Goal: Navigation & Orientation: Find specific page/section

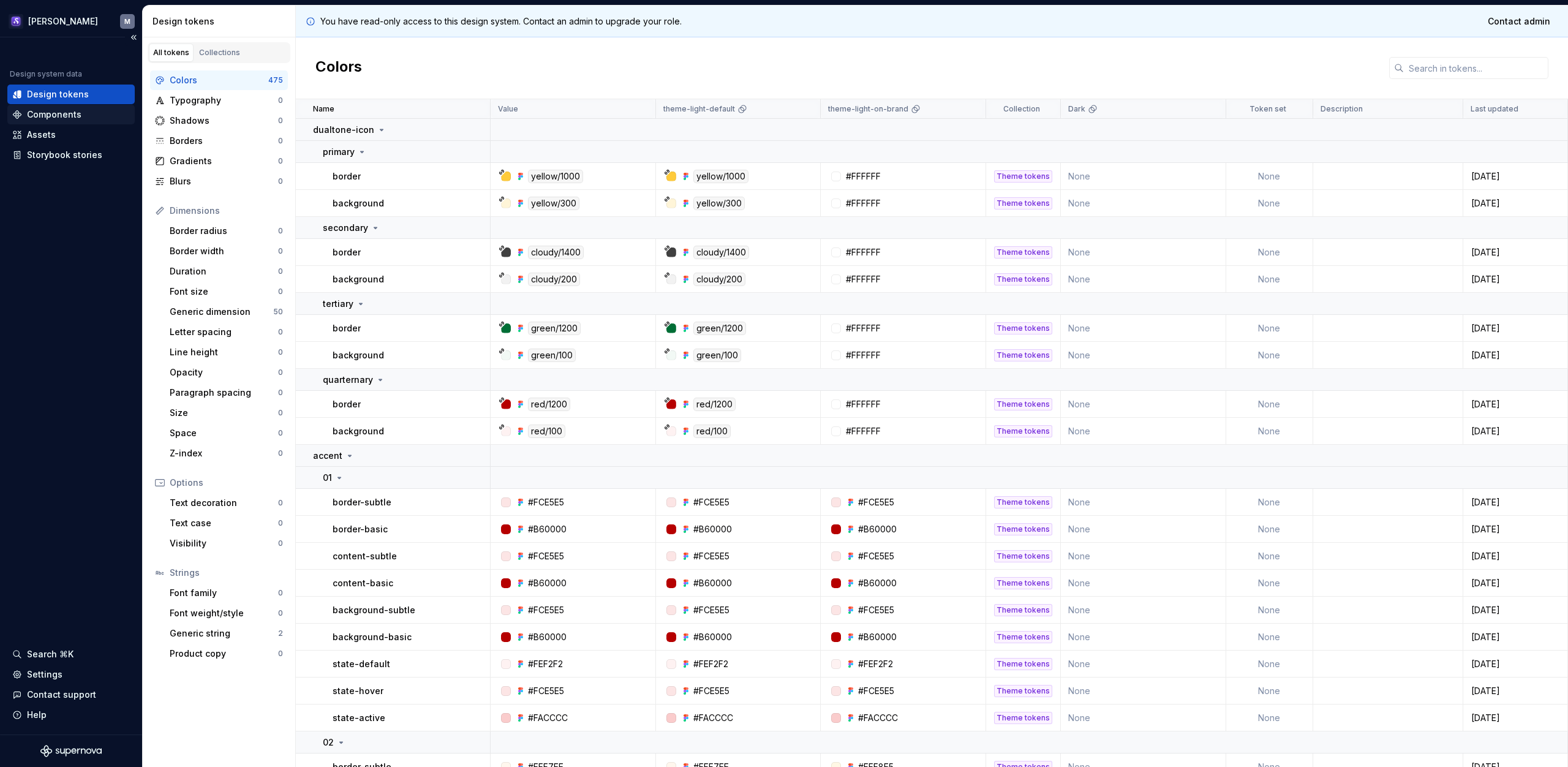
click at [67, 111] on div "Components" at bounding box center [54, 114] width 54 height 12
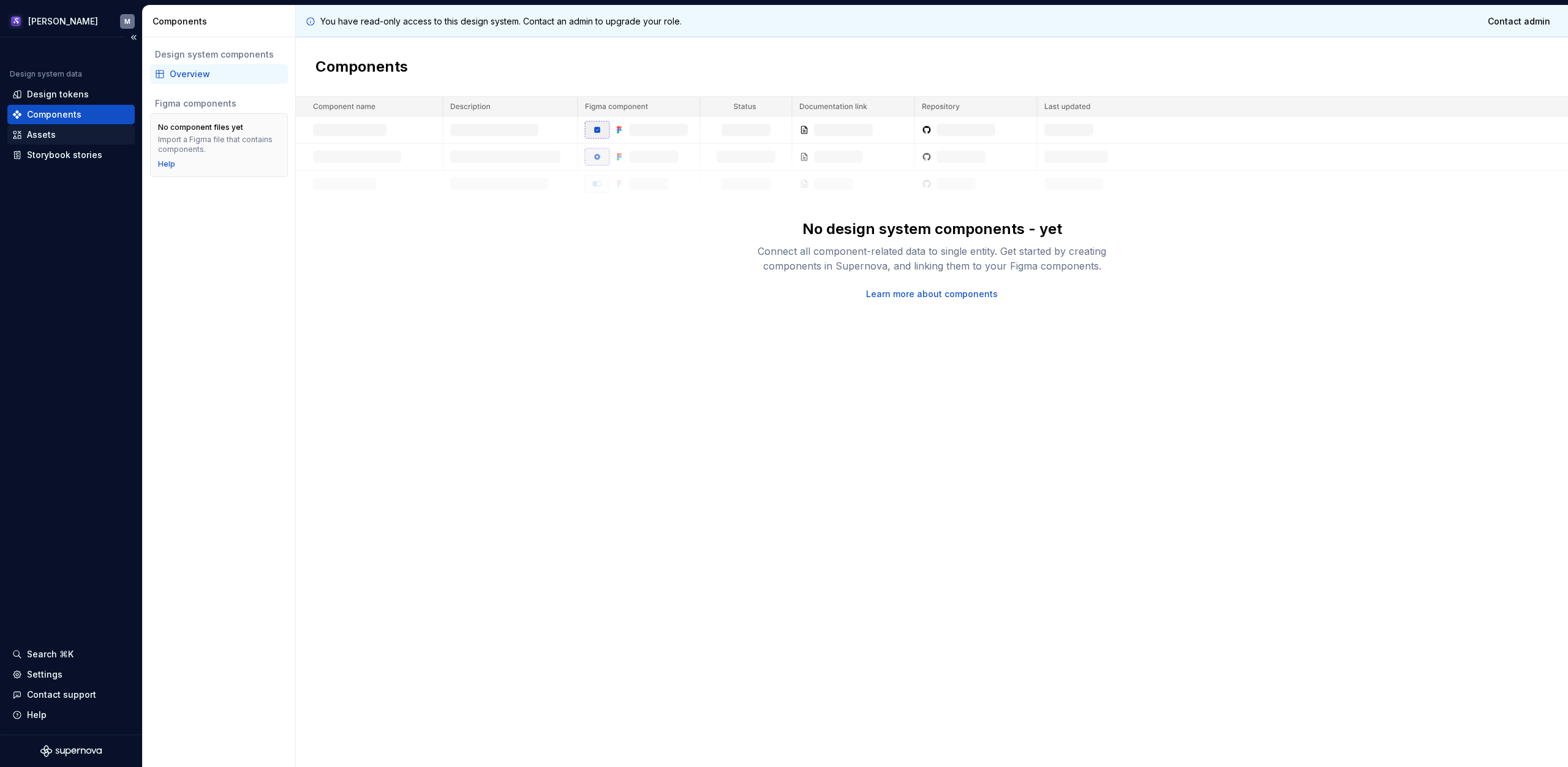
click at [54, 135] on div "Assets" at bounding box center [41, 134] width 29 height 12
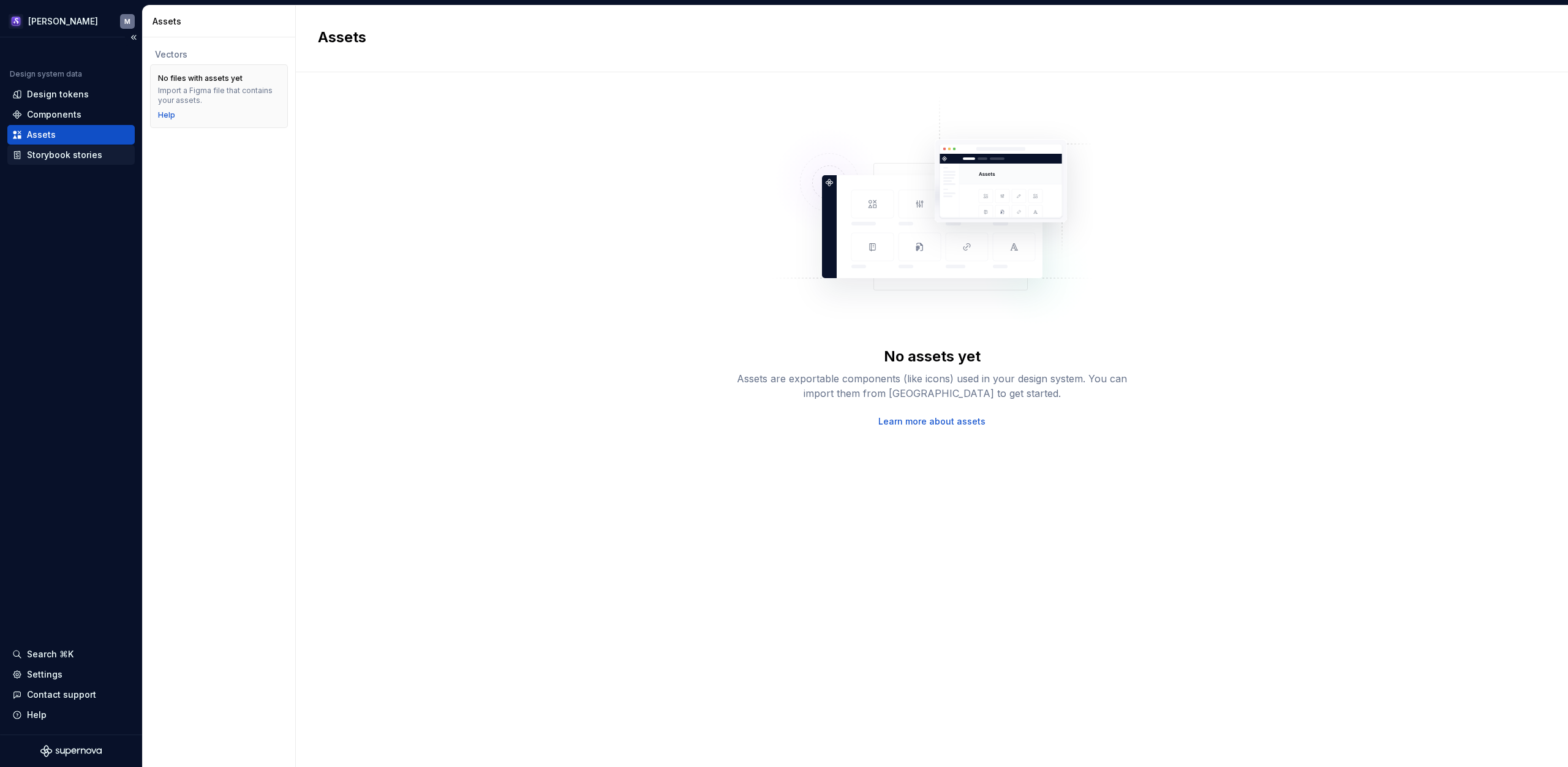
click at [68, 153] on div "Storybook stories" at bounding box center [65, 155] width 76 height 12
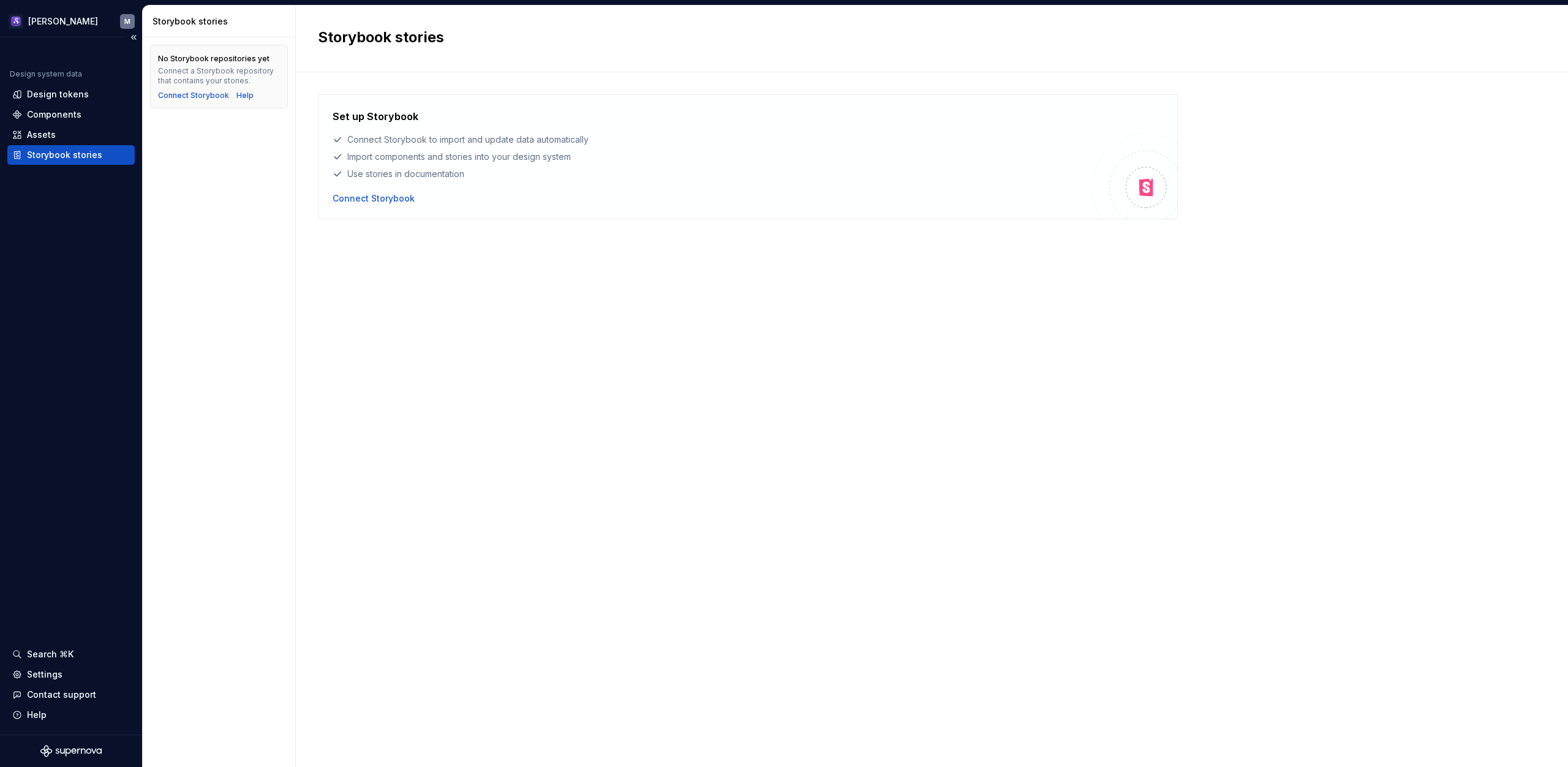
click at [58, 302] on div "Design system data Design tokens Components Assets Storybook stories Search ⌘K …" at bounding box center [71, 385] width 142 height 697
click at [46, 21] on html "Arnold M Design system data Design tokens Components Assets Storybook stories S…" at bounding box center [784, 383] width 1568 height 767
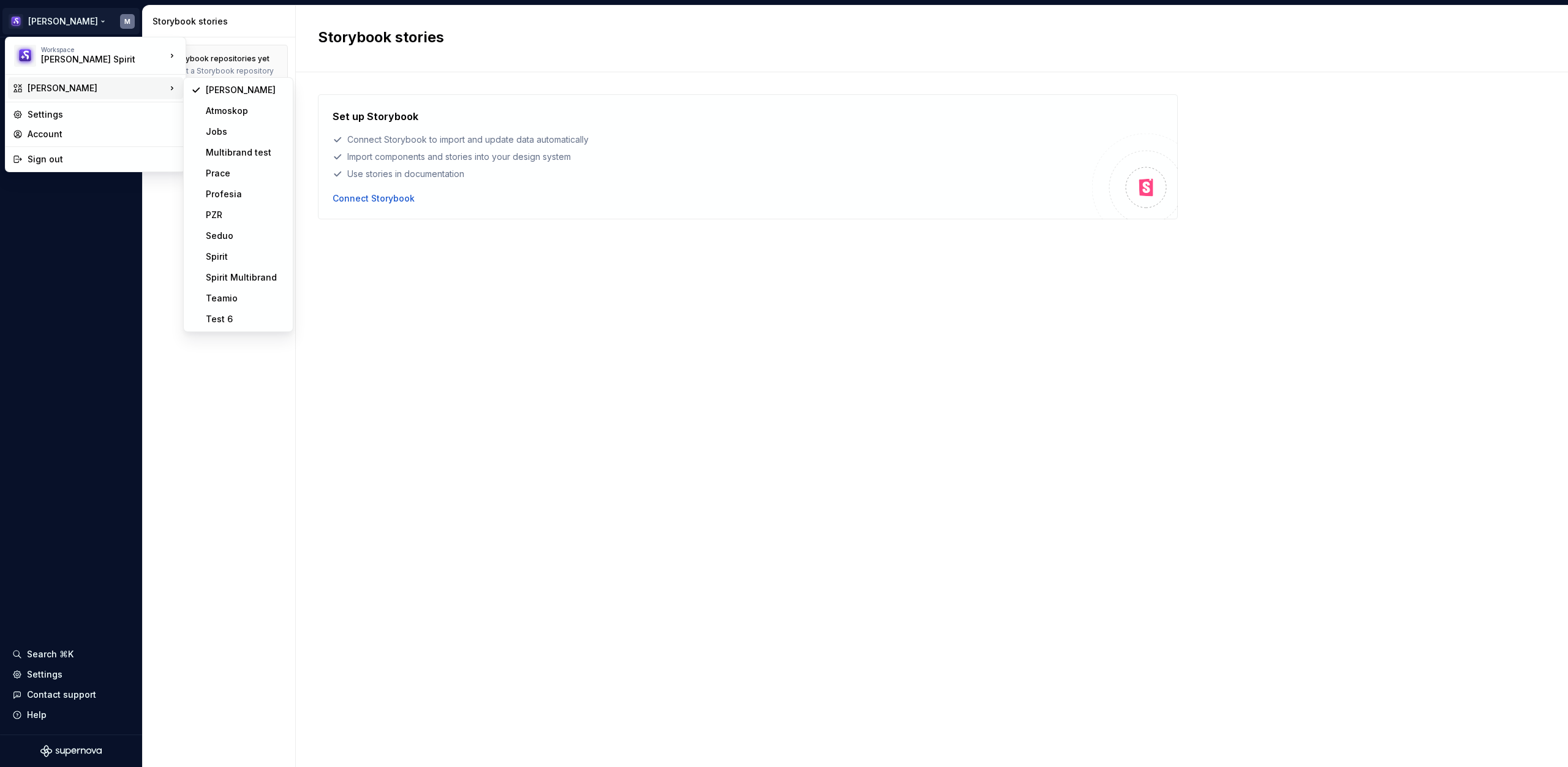
click at [53, 87] on div "Arnold" at bounding box center [97, 88] width 139 height 12
click at [233, 255] on div "Spirit" at bounding box center [245, 256] width 79 height 12
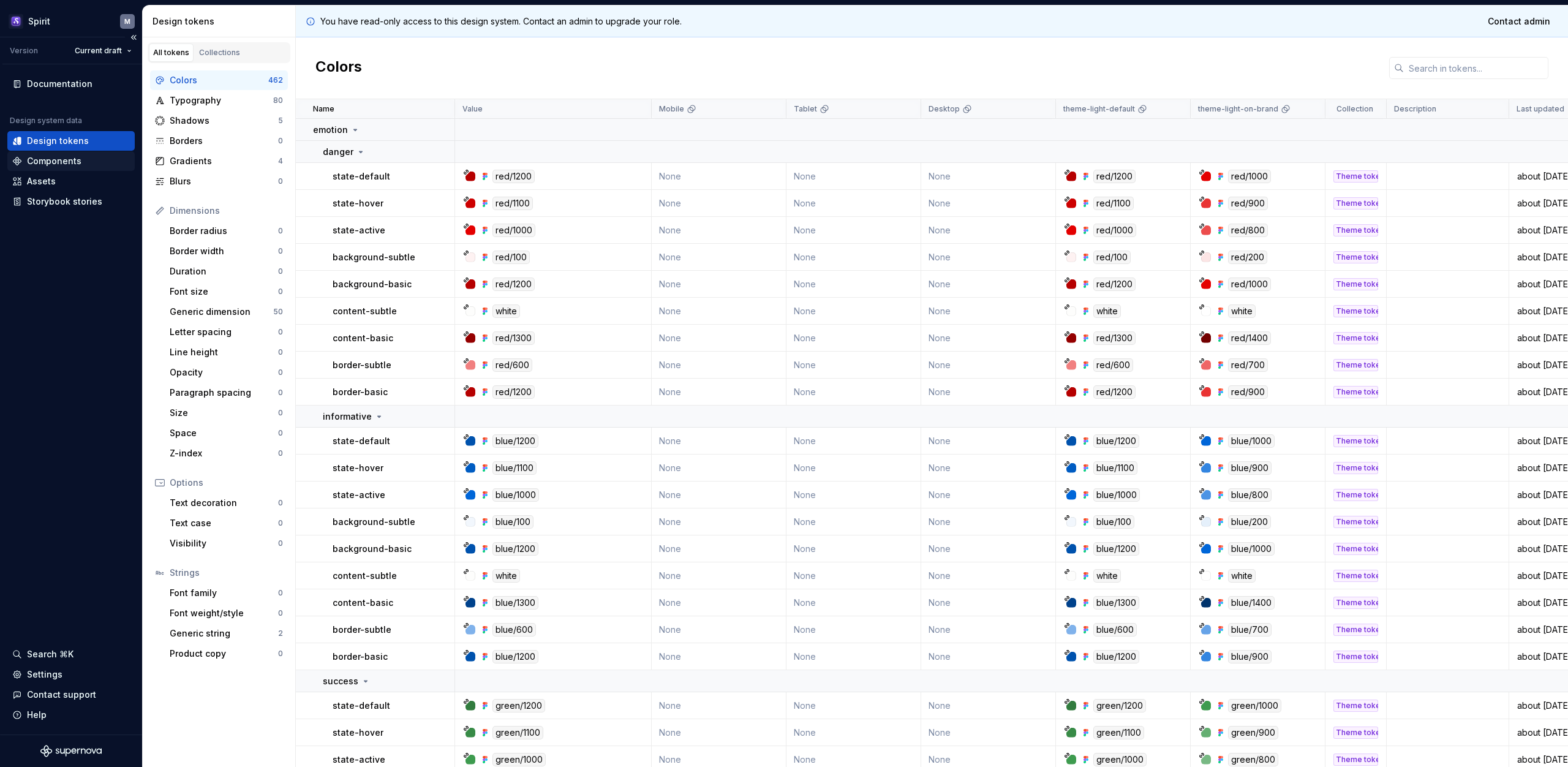
click at [76, 162] on div "Components" at bounding box center [54, 161] width 54 height 12
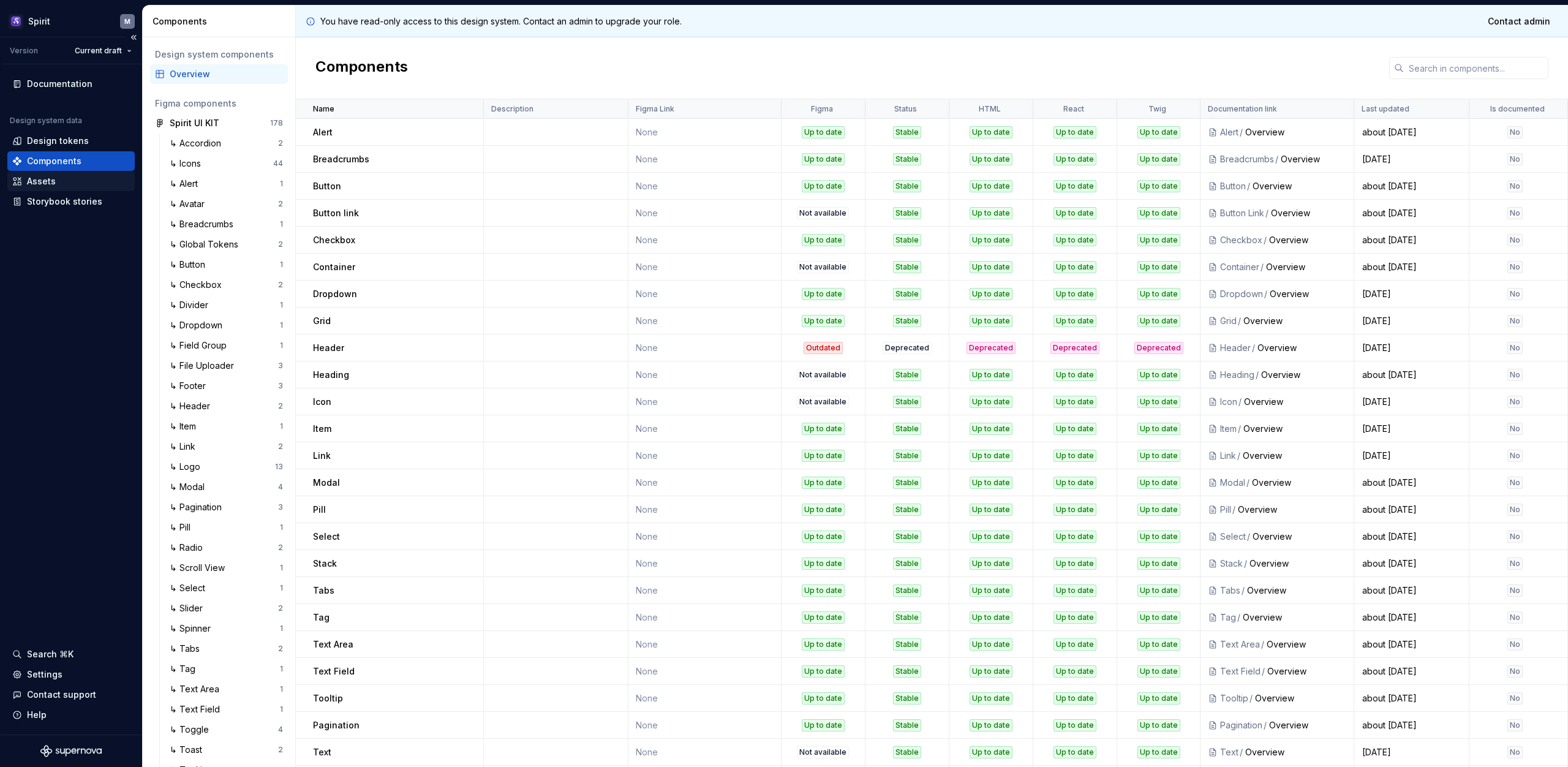
click at [59, 179] on div "Assets" at bounding box center [71, 181] width 117 height 12
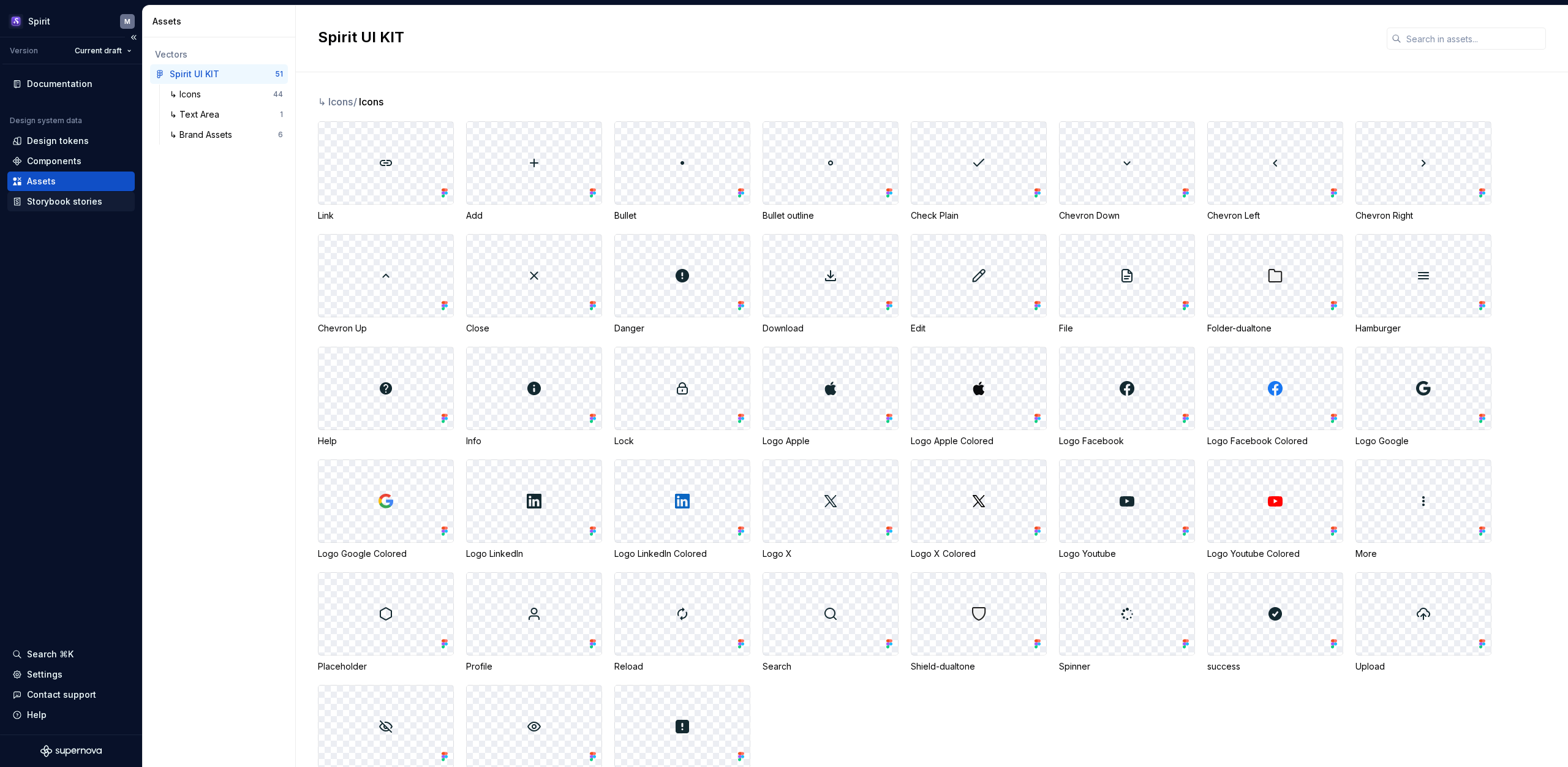
click at [54, 197] on div "Storybook stories" at bounding box center [65, 201] width 76 height 12
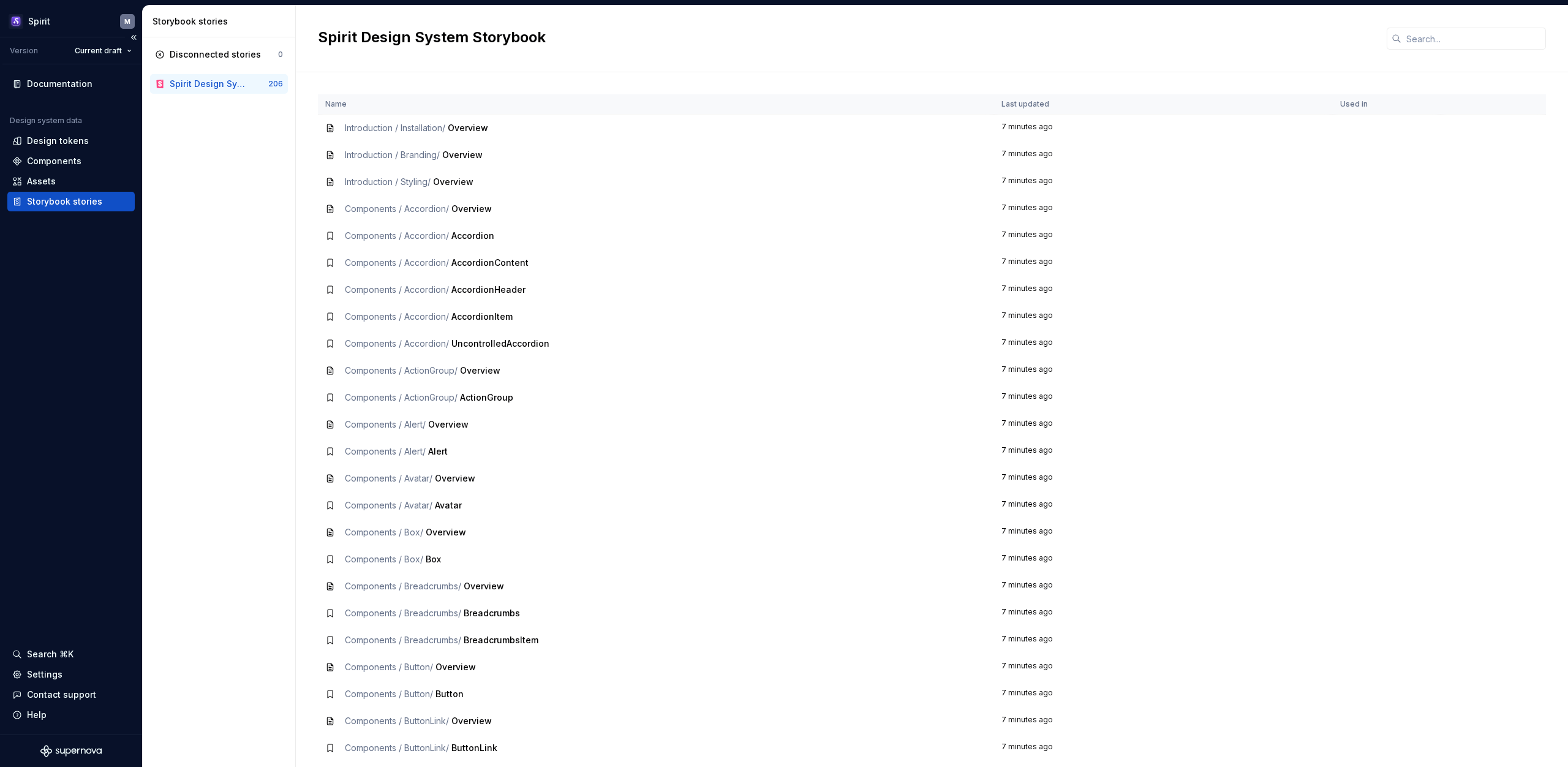
click at [67, 305] on div "Documentation Design system data Design tokens Components Assets Storybook stor…" at bounding box center [71, 399] width 142 height 670
click at [32, 25] on html "Spirit M Version Current draft Documentation Design system data Design tokens C…" at bounding box center [784, 383] width 1568 height 767
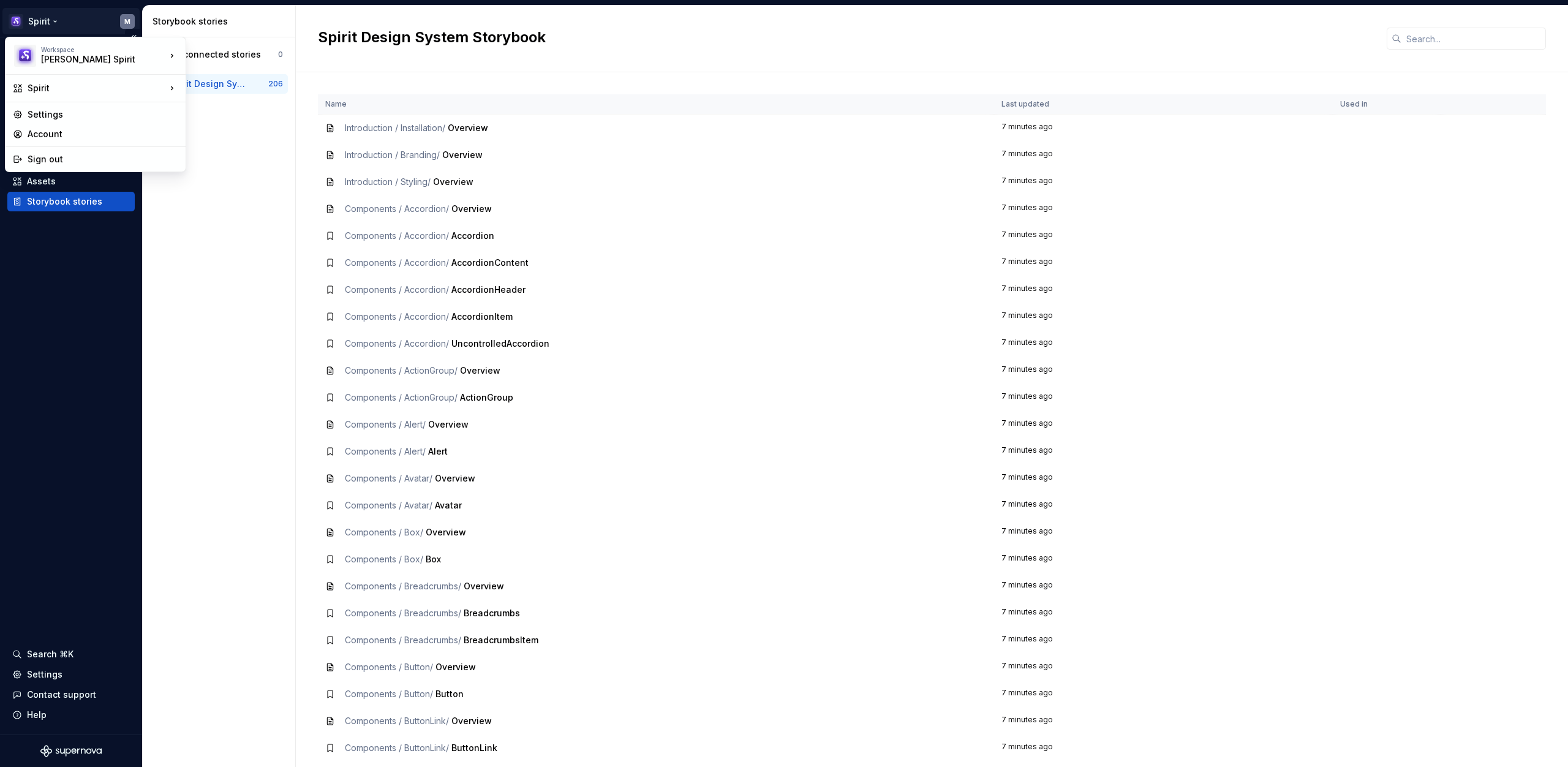
click at [69, 316] on html "Spirit M Version Current draft Documentation Design system data Design tokens C…" at bounding box center [784, 383] width 1568 height 767
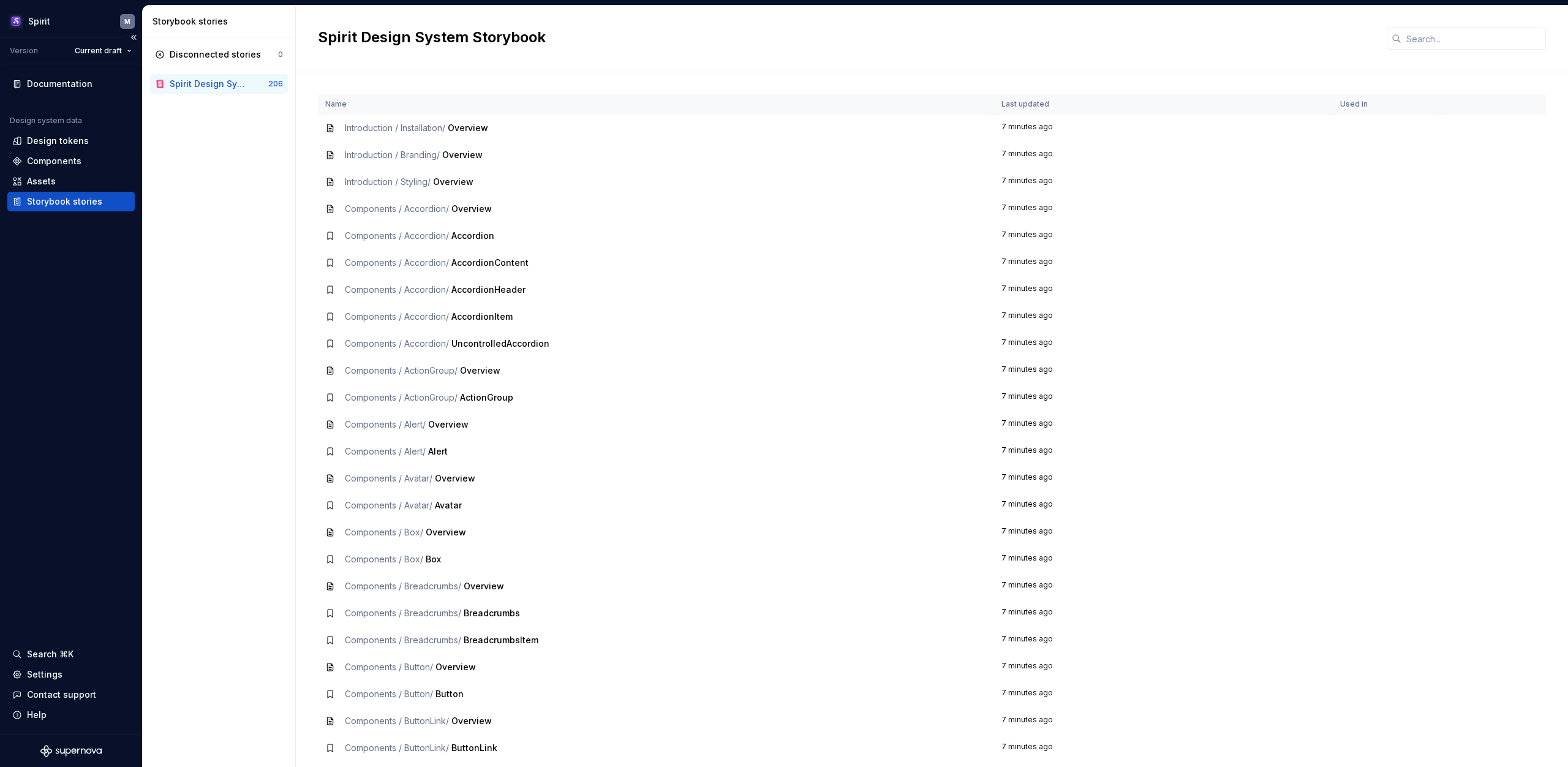
click at [69, 316] on div "Documentation Design system data Design tokens Components Assets Storybook stor…" at bounding box center [71, 399] width 142 height 670
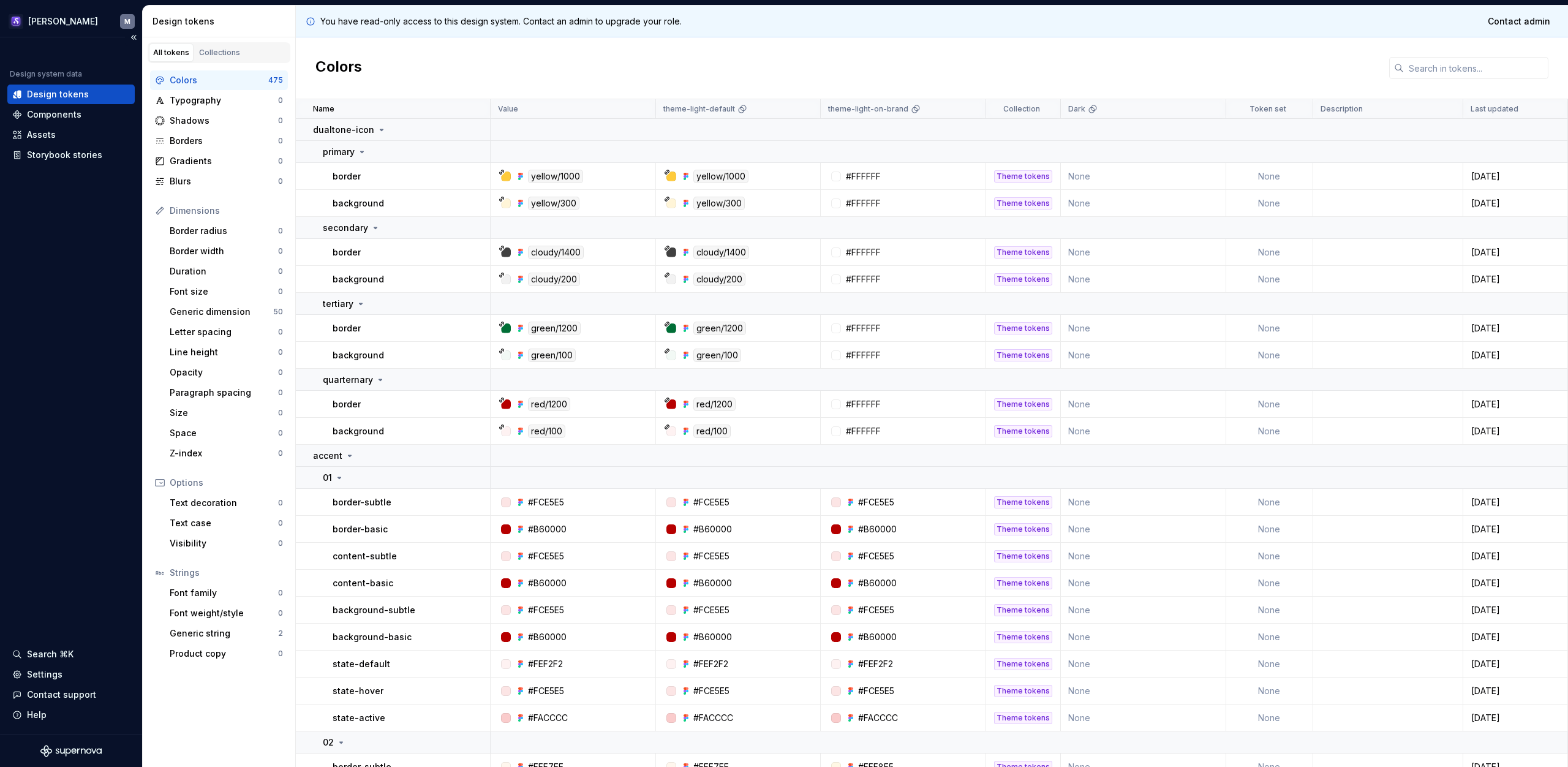
click at [47, 289] on div "Design system data Design tokens Components Assets Storybook stories Search ⌘K …" at bounding box center [71, 385] width 142 height 697
click at [48, 756] on icon "Supernova Logo" at bounding box center [70, 751] width 61 height 12
click at [18, 20] on html "Arnold M Design system data Design tokens Components Assets Storybook stories S…" at bounding box center [784, 383] width 1568 height 767
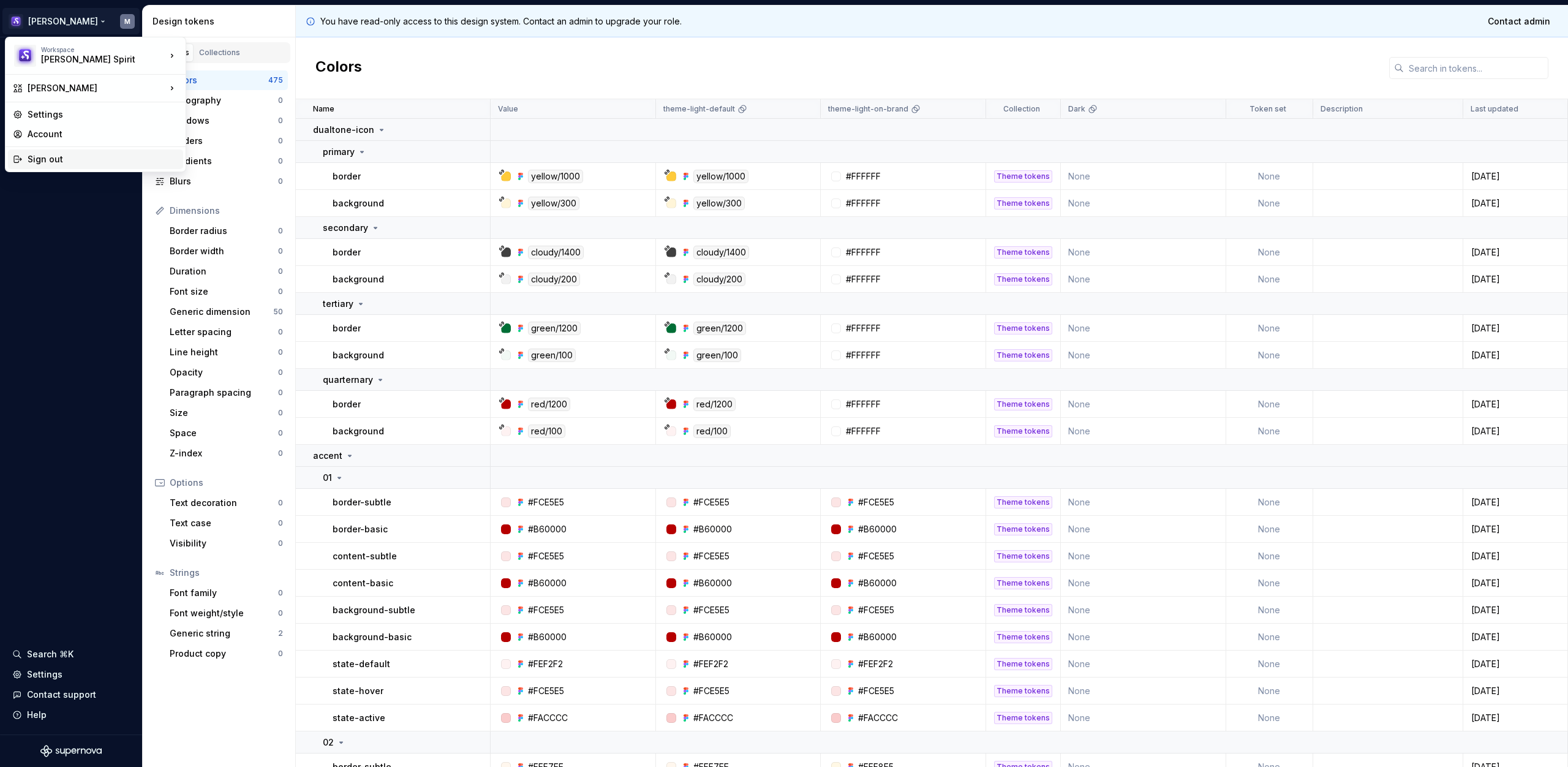
click at [29, 159] on div "Sign out" at bounding box center [103, 159] width 150 height 12
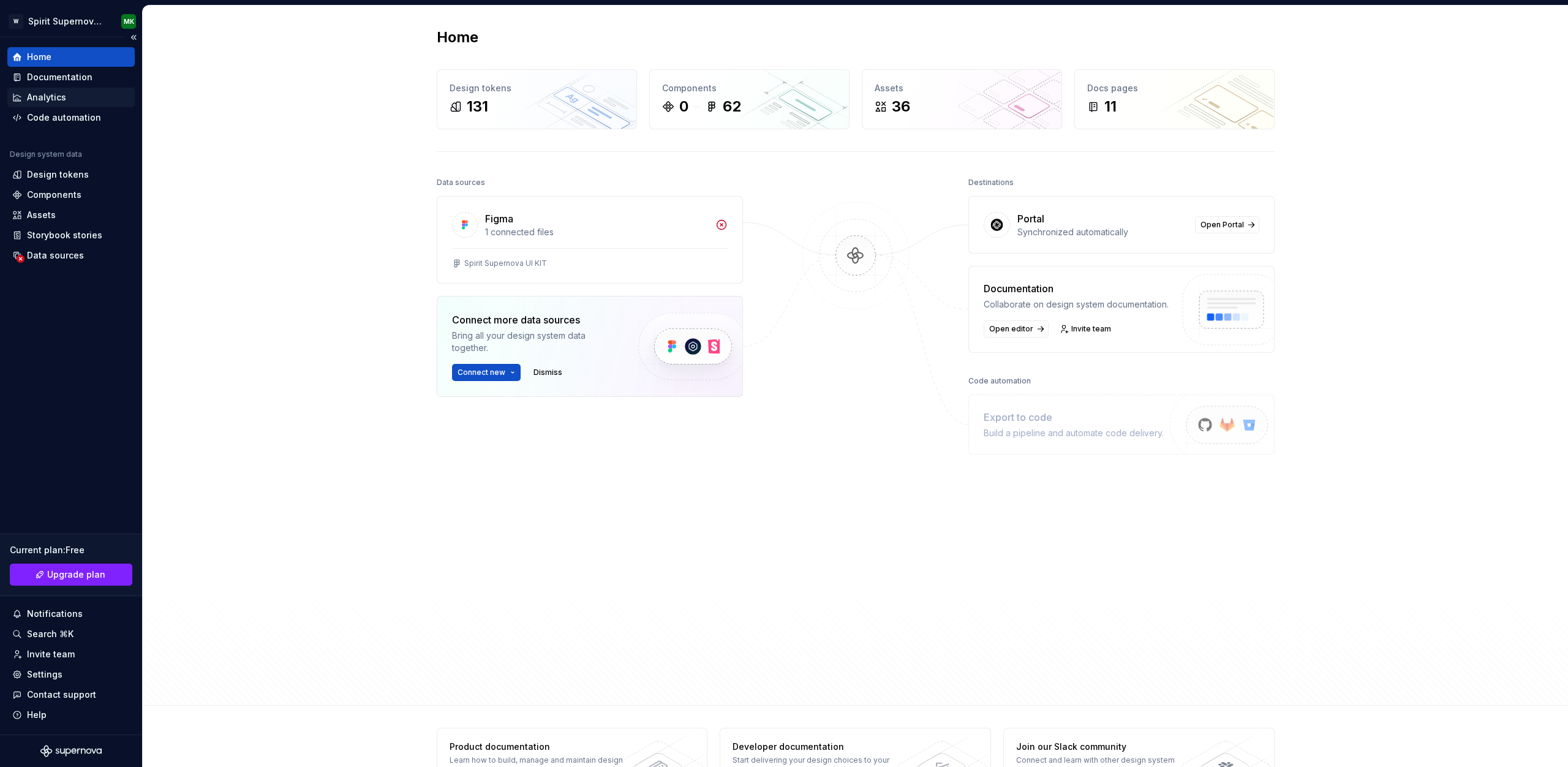
click at [47, 94] on div "Analytics" at bounding box center [46, 97] width 39 height 12
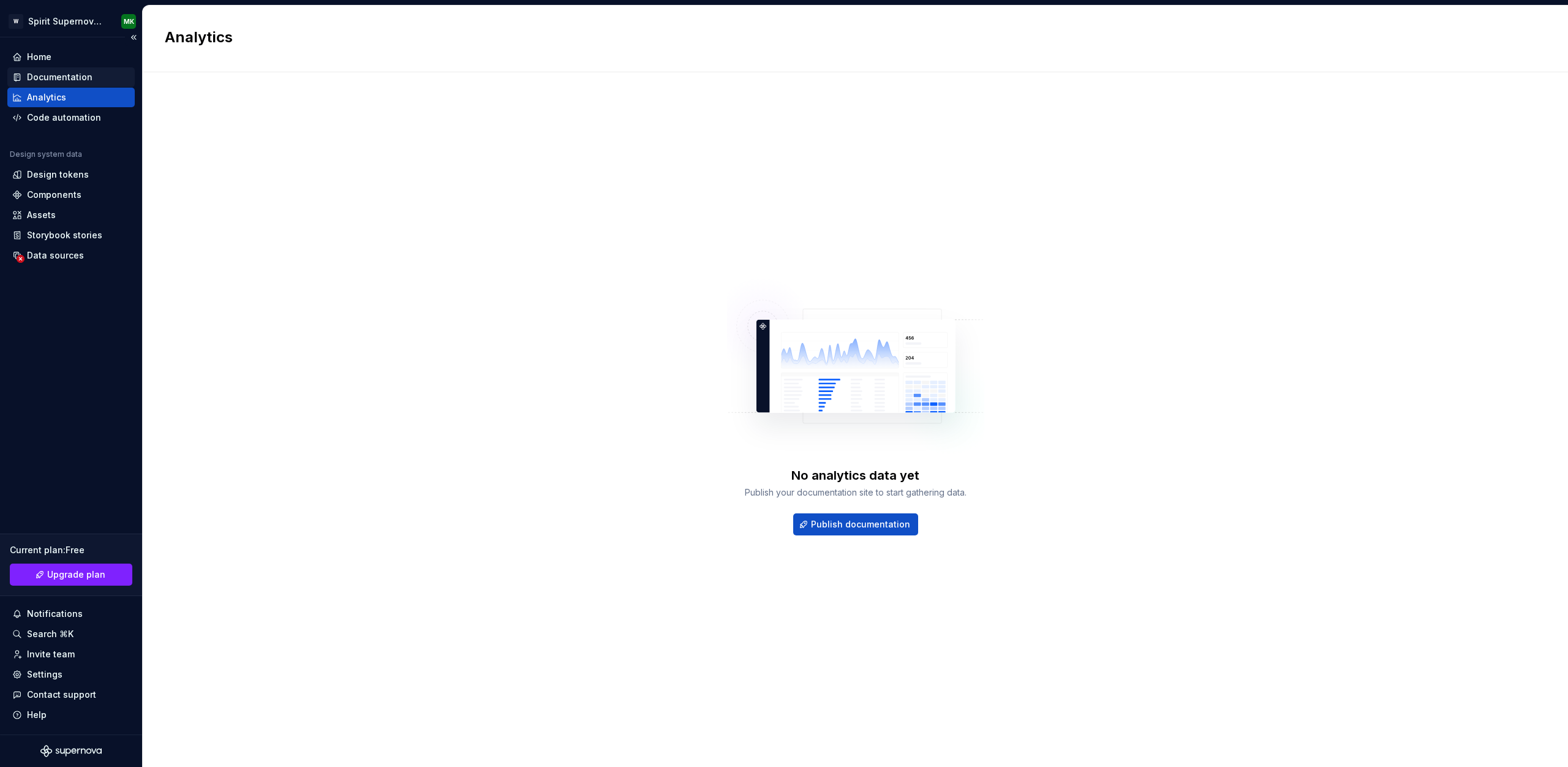
click at [49, 76] on div "Documentation" at bounding box center [59, 77] width 65 height 12
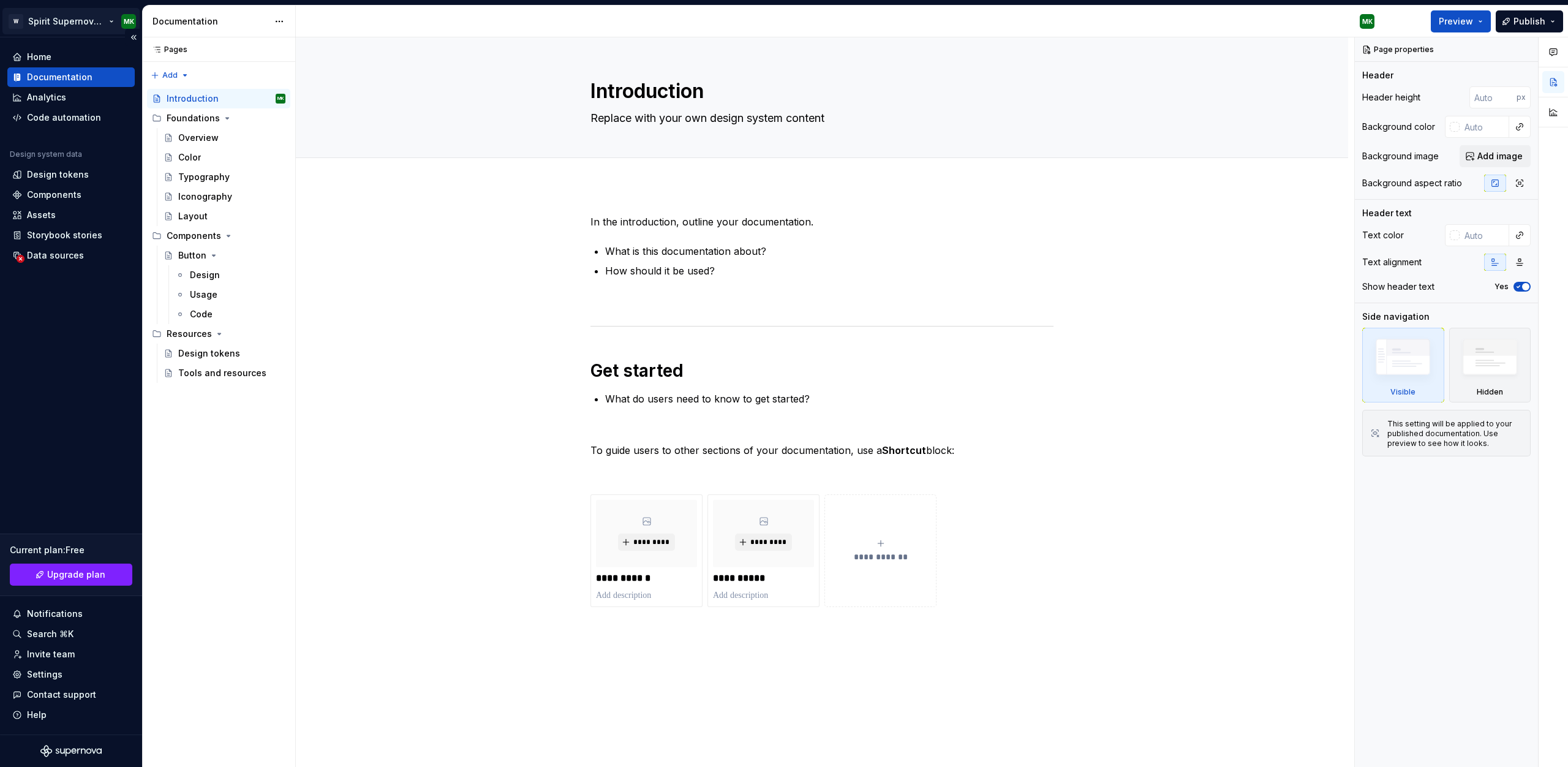
type textarea "*"
click at [54, 252] on div "Data sources" at bounding box center [56, 255] width 57 height 12
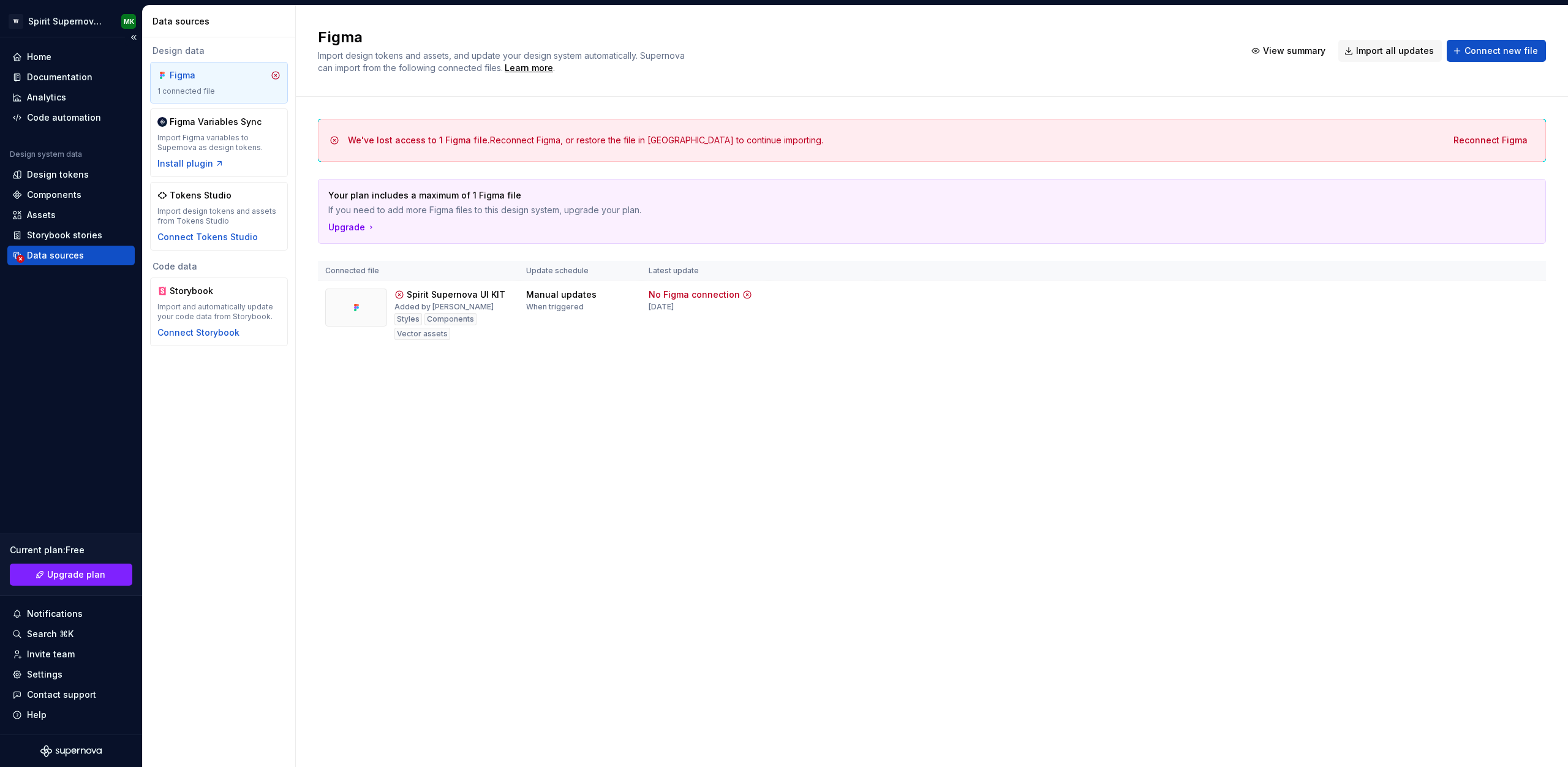
click at [60, 421] on div "Home Documentation Analytics Code automation Design system data Design tokens C…" at bounding box center [71, 385] width 142 height 697
click at [59, 396] on div "Home Documentation Analytics Code automation Design system data Design tokens C…" at bounding box center [71, 385] width 142 height 697
click at [170, 395] on div "Design data Figma 1 connected file Figma Variables Sync Import Figma variables …" at bounding box center [219, 402] width 153 height 730
click at [54, 98] on div "Analytics" at bounding box center [46, 97] width 39 height 12
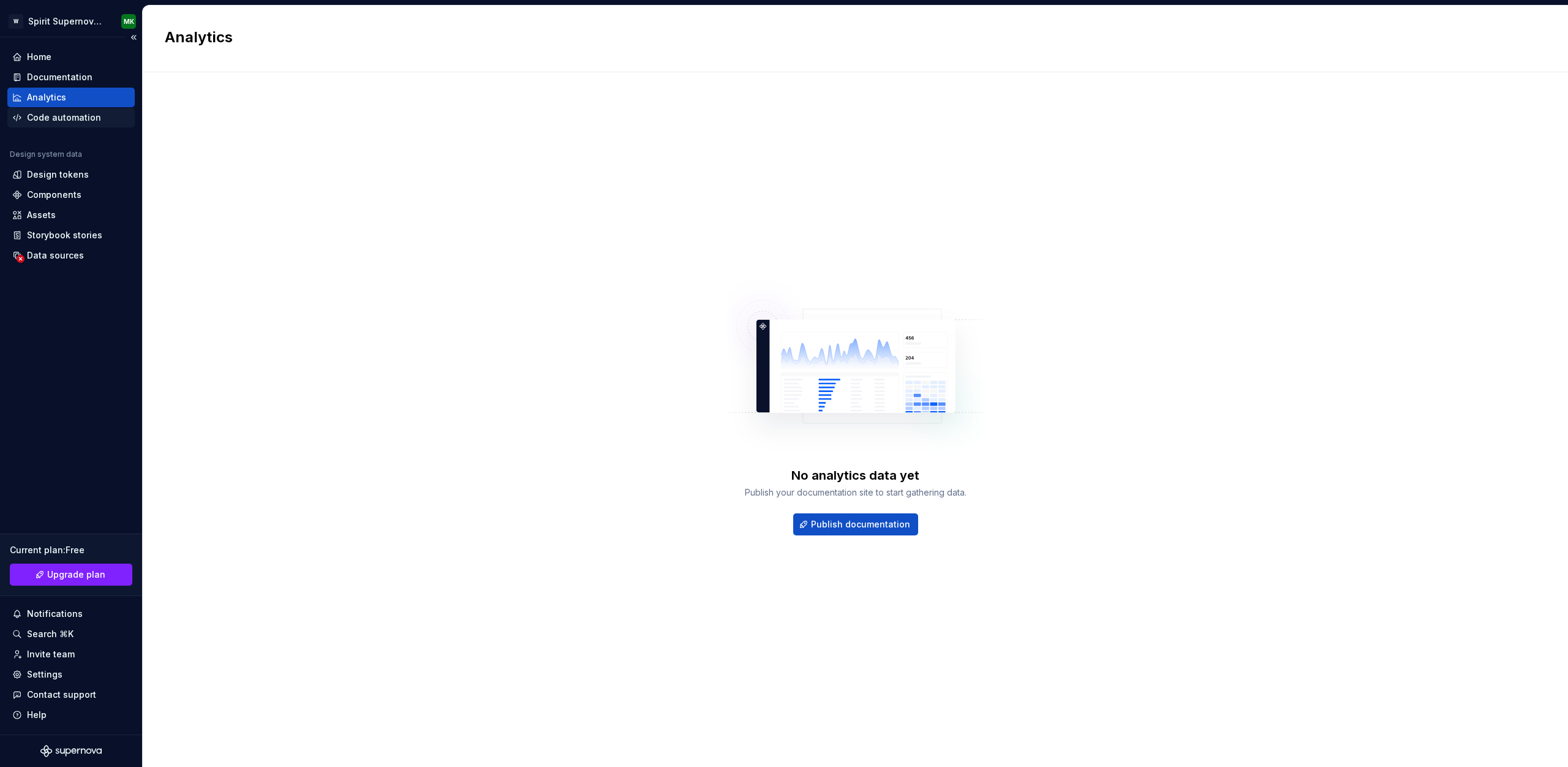
click at [59, 120] on div "Code automation" at bounding box center [64, 117] width 74 height 12
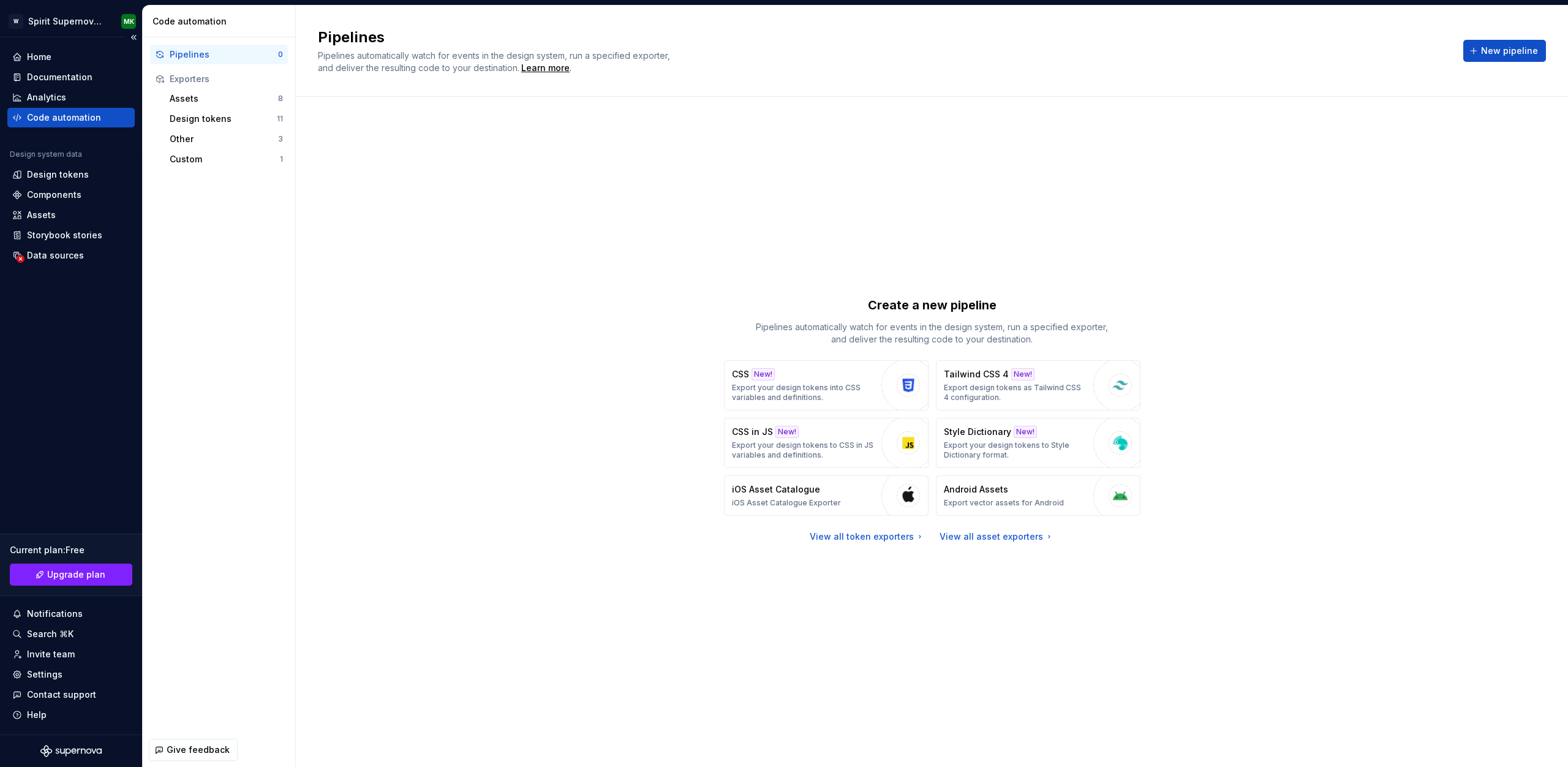
click at [106, 324] on div "Home Documentation Analytics Code automation Design system data Design tokens C…" at bounding box center [71, 385] width 142 height 697
click at [812, 169] on div "Create a new pipeline Pipelines automatically watch for events in the design sy…" at bounding box center [932, 419] width 1228 height 601
click at [49, 194] on div "Components" at bounding box center [54, 195] width 54 height 12
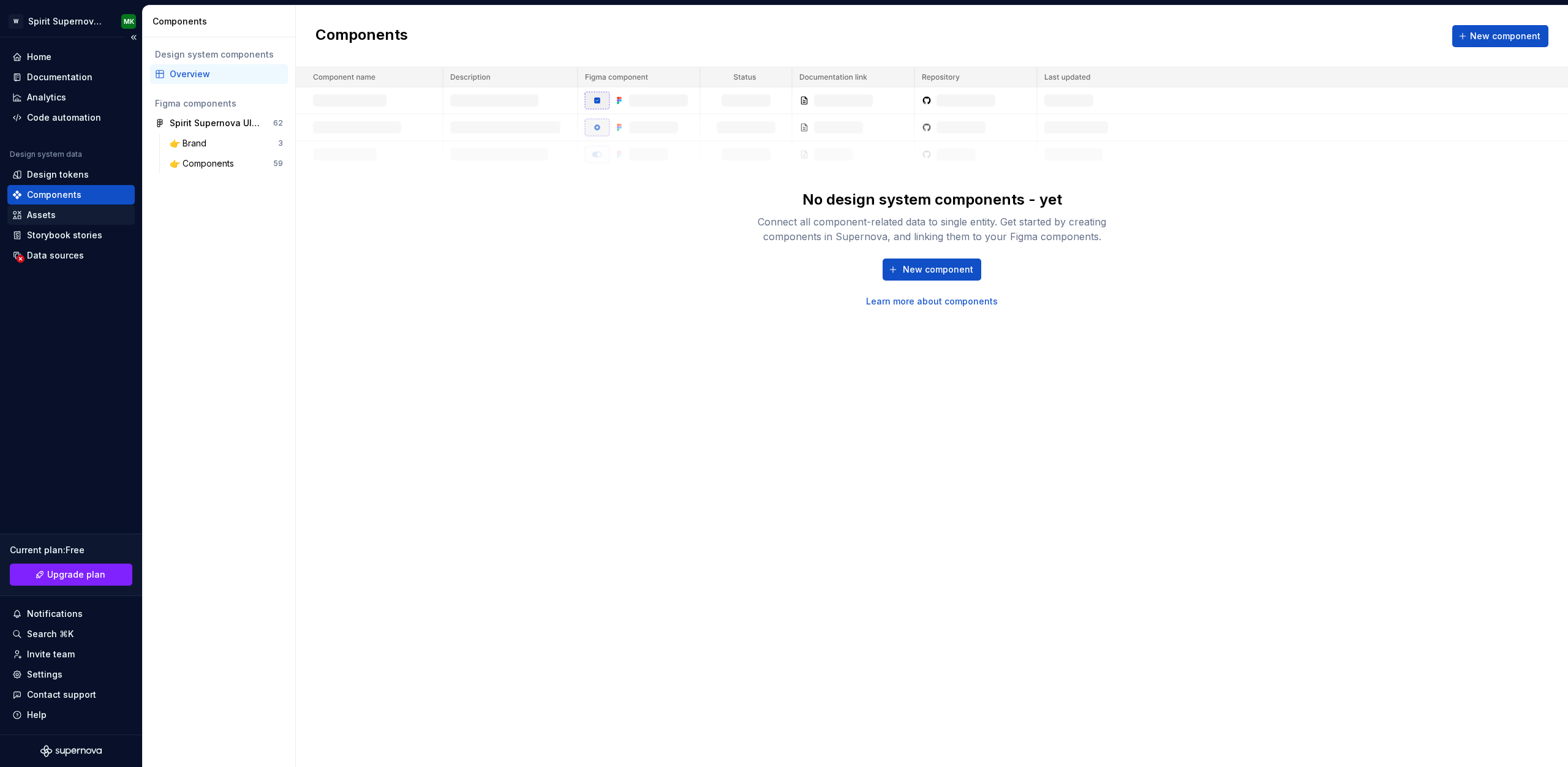
click at [46, 217] on div "Assets" at bounding box center [41, 215] width 29 height 12
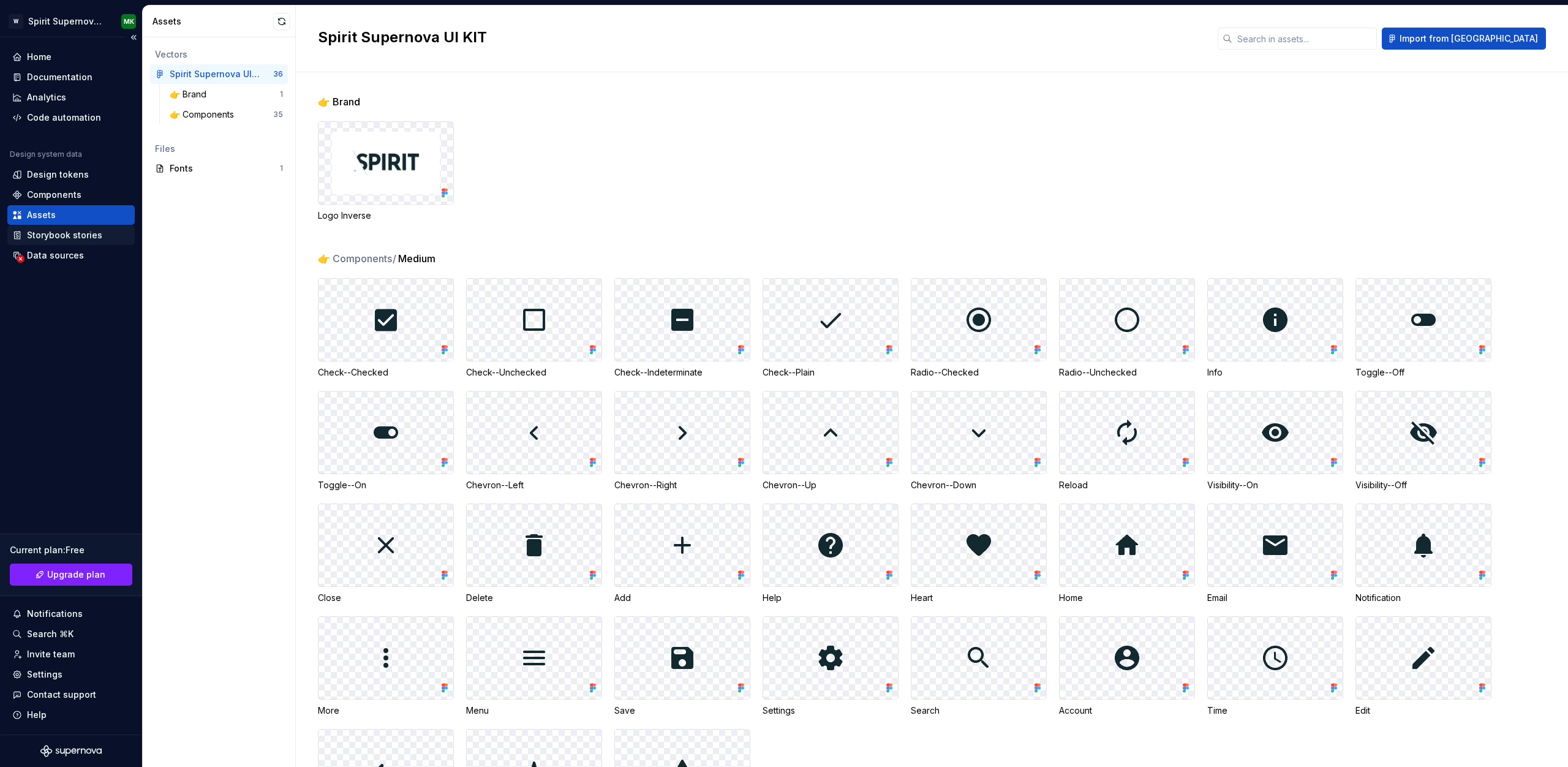
click at [46, 235] on div "Storybook stories" at bounding box center [65, 235] width 76 height 12
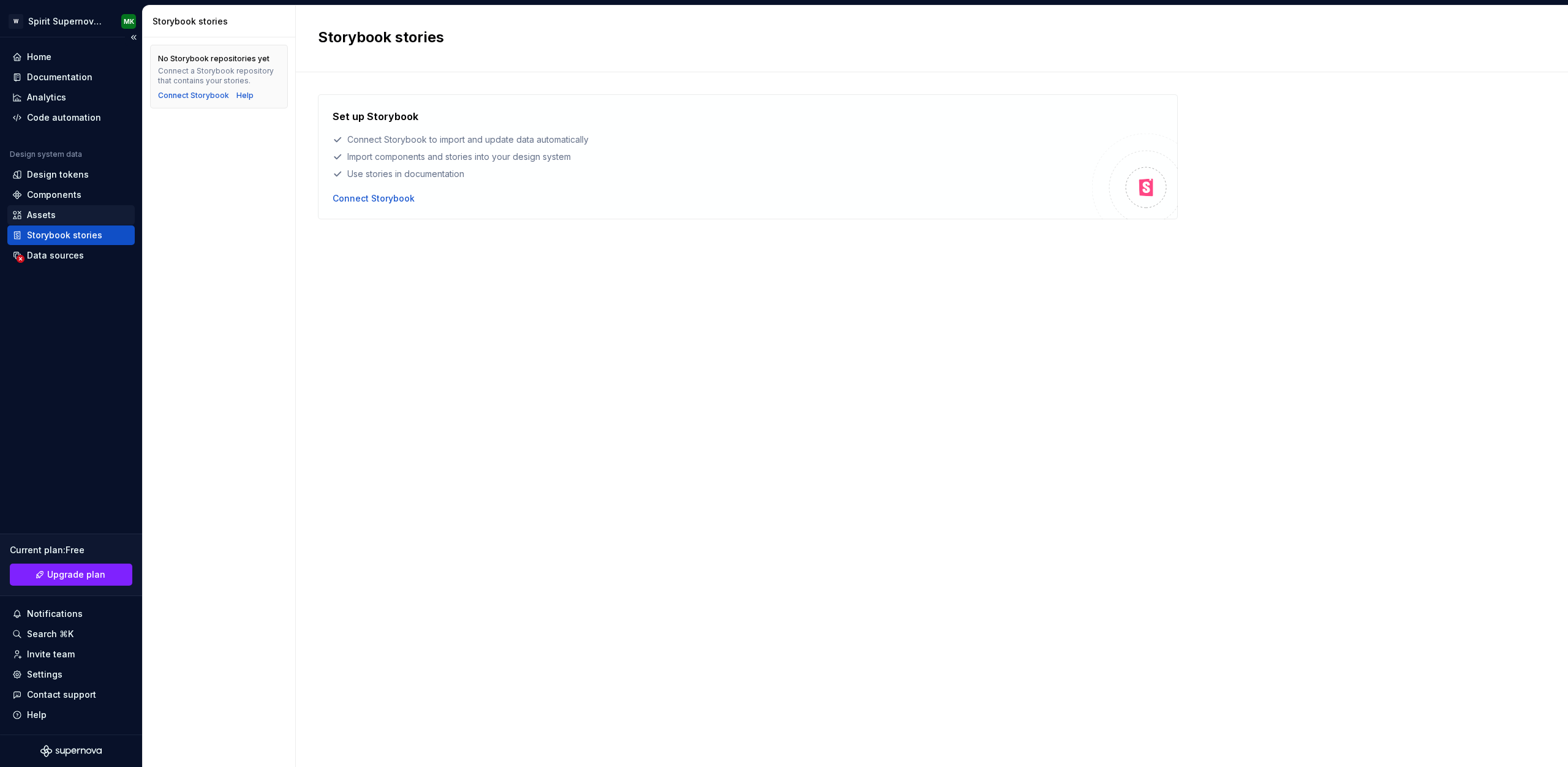
click at [46, 212] on div "Assets" at bounding box center [41, 215] width 29 height 12
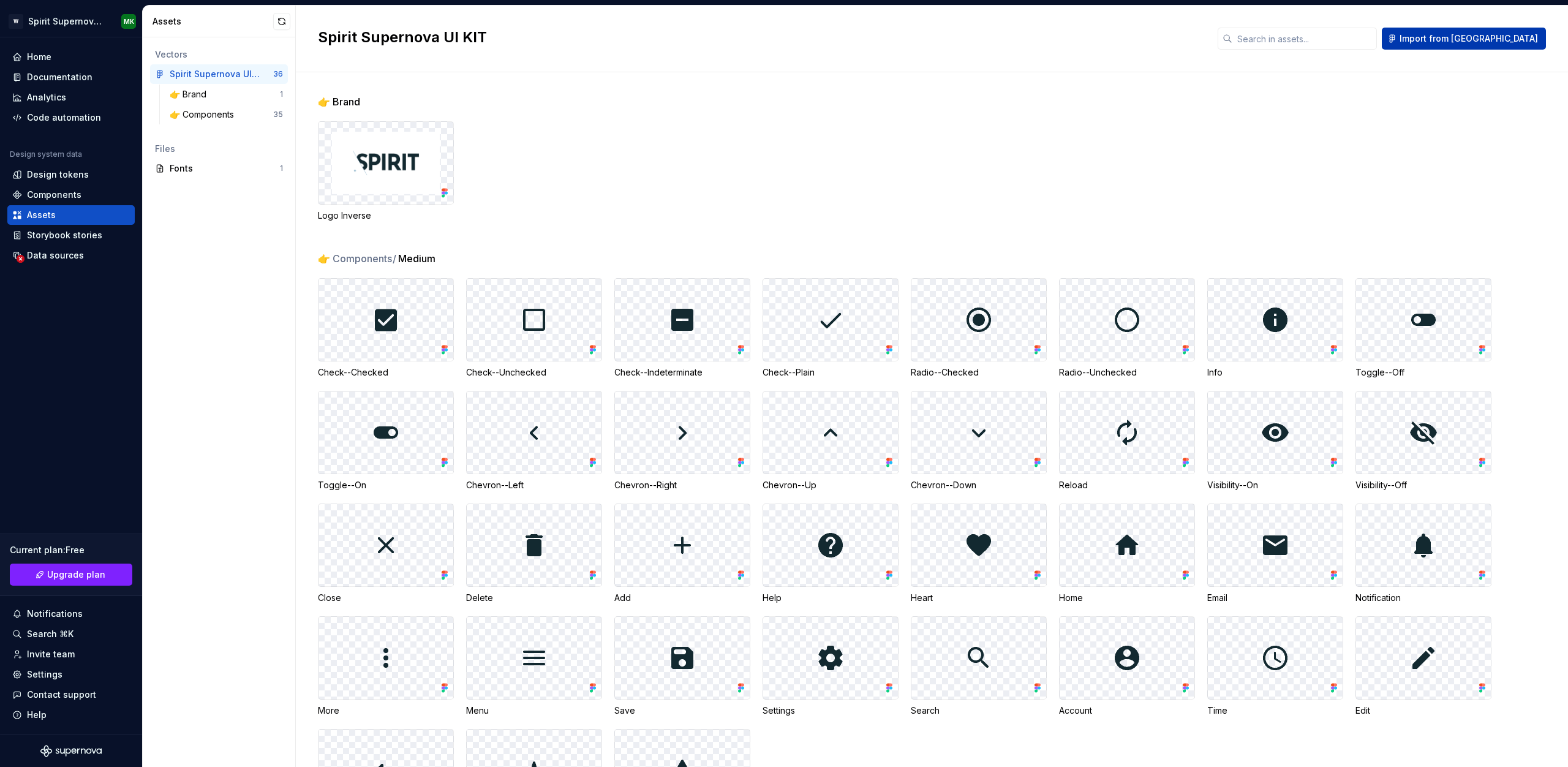
click at [1489, 35] on span "Import from [GEOGRAPHIC_DATA]" at bounding box center [1468, 38] width 139 height 12
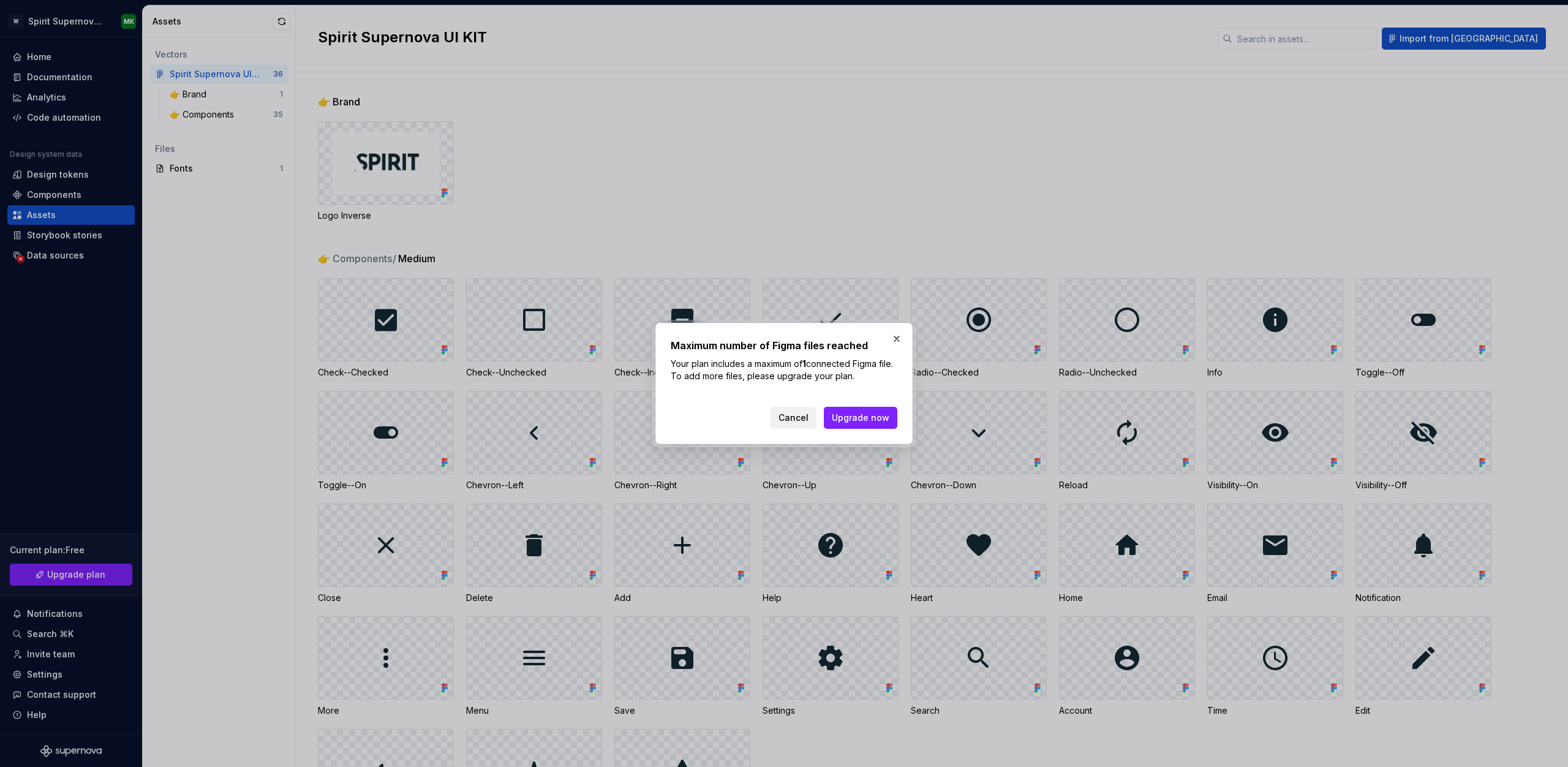
click at [796, 416] on span "Cancel" at bounding box center [793, 418] width 30 height 12
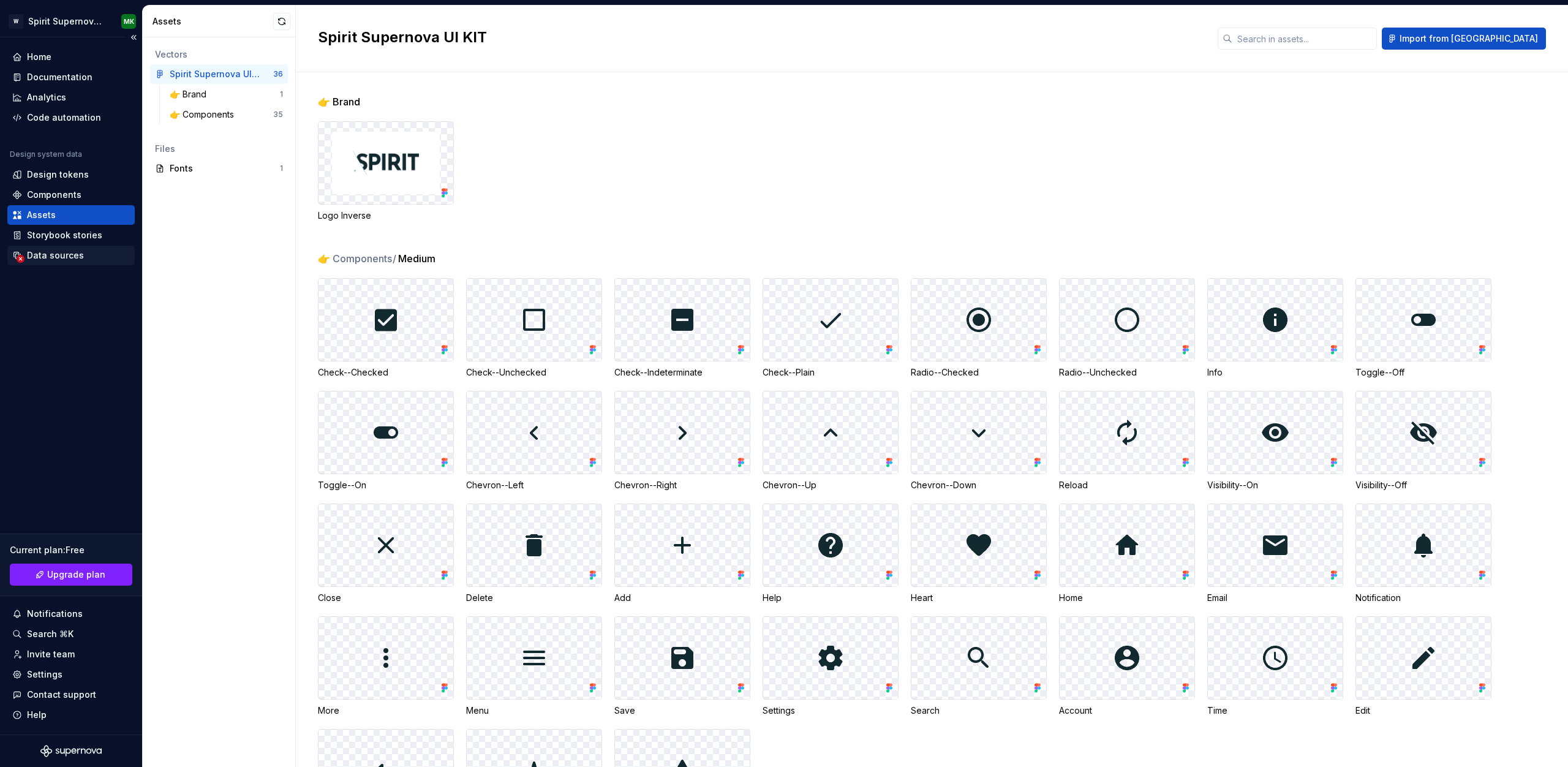
click at [67, 256] on div "Data sources" at bounding box center [56, 255] width 57 height 12
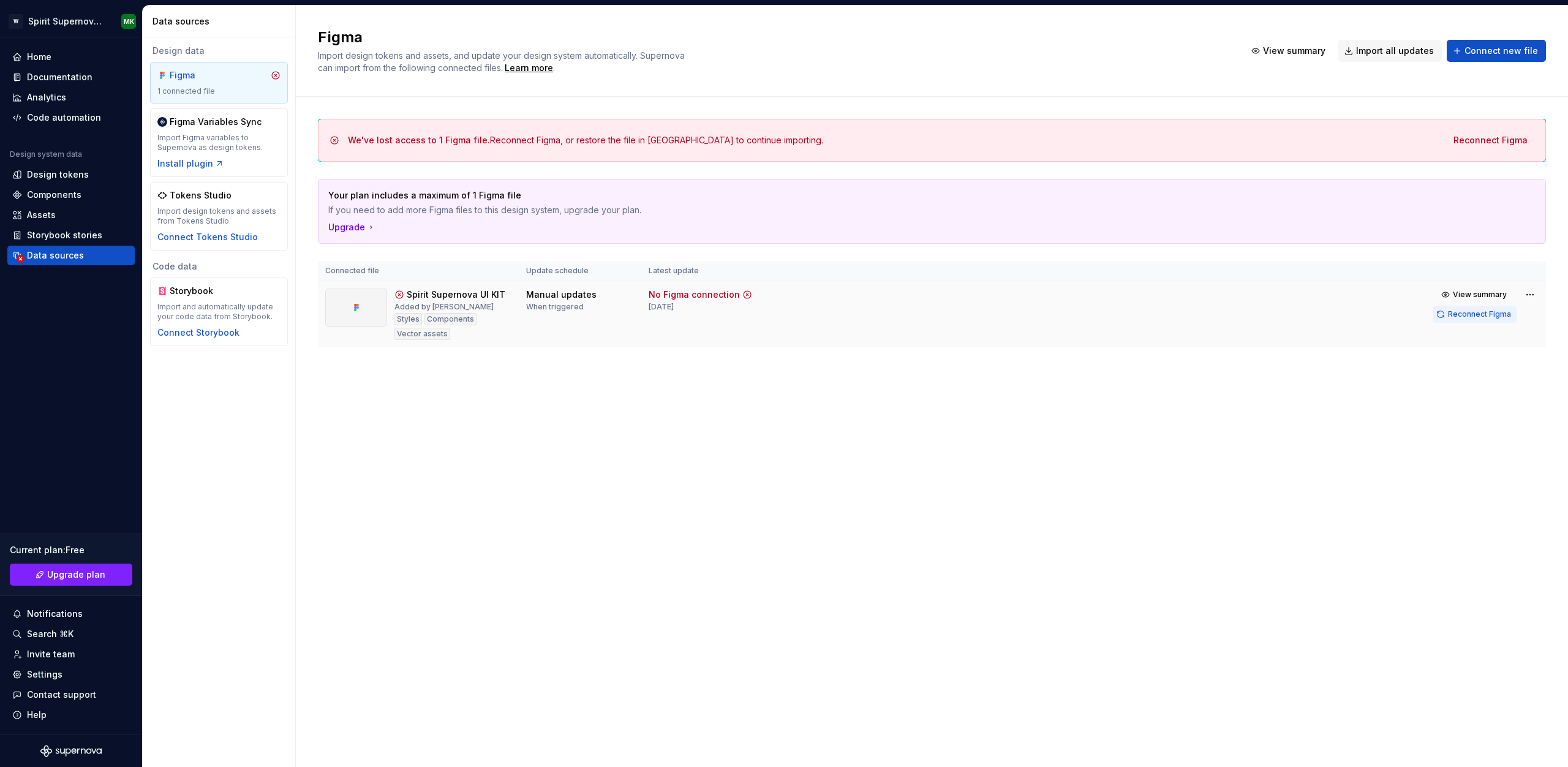
click at [1477, 312] on span "Reconnect Figma" at bounding box center [1479, 313] width 63 height 10
click at [242, 468] on div "Design data Figma 1 connected file Figma Variables Sync Import Figma variables …" at bounding box center [219, 402] width 153 height 730
click at [1006, 491] on div "Figma Import design tokens and assets, and update your design system automatica…" at bounding box center [932, 386] width 1272 height 761
click at [57, 209] on div "Assets" at bounding box center [71, 215] width 117 height 12
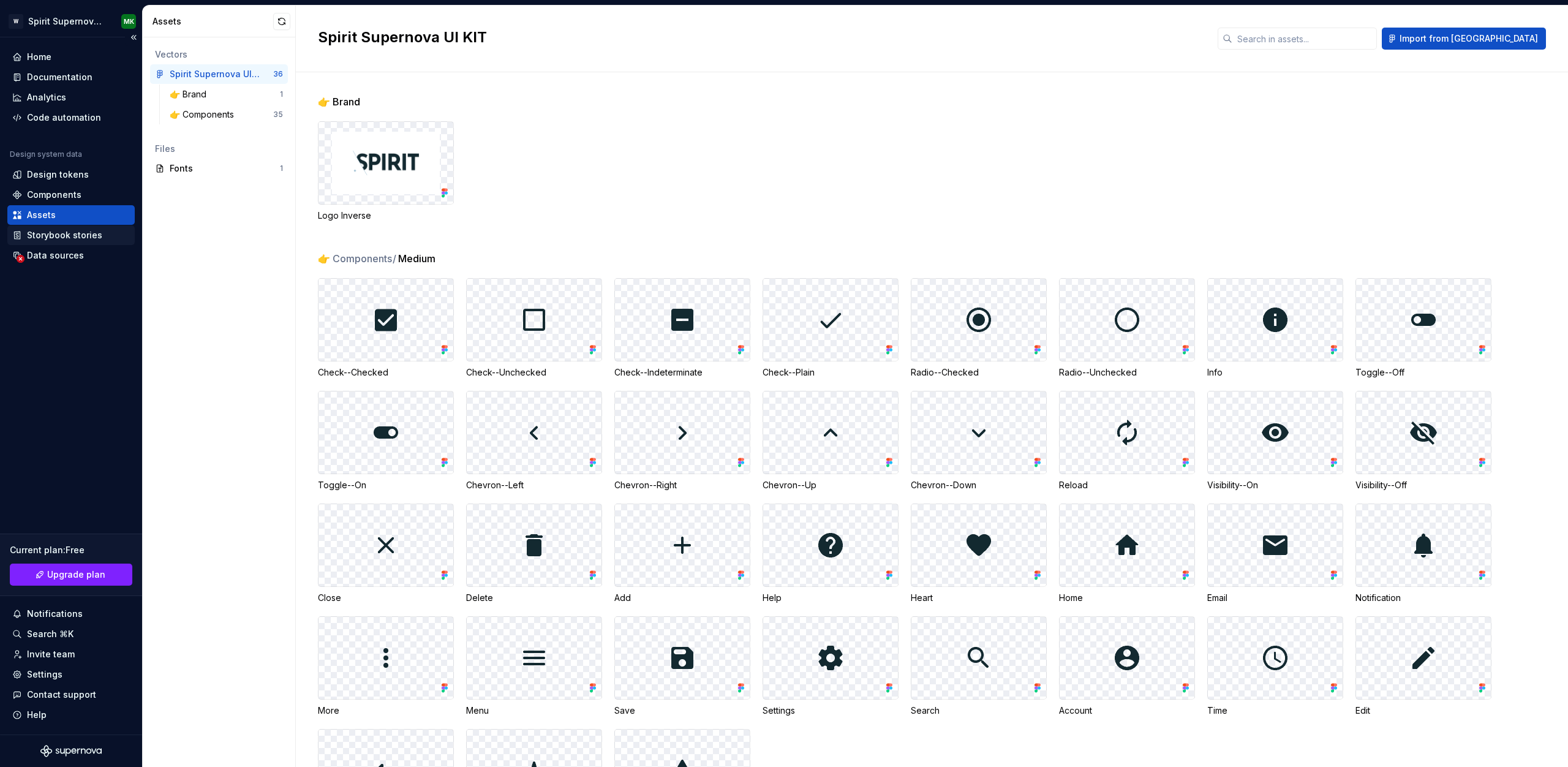
click at [57, 239] on div "Storybook stories" at bounding box center [65, 235] width 76 height 12
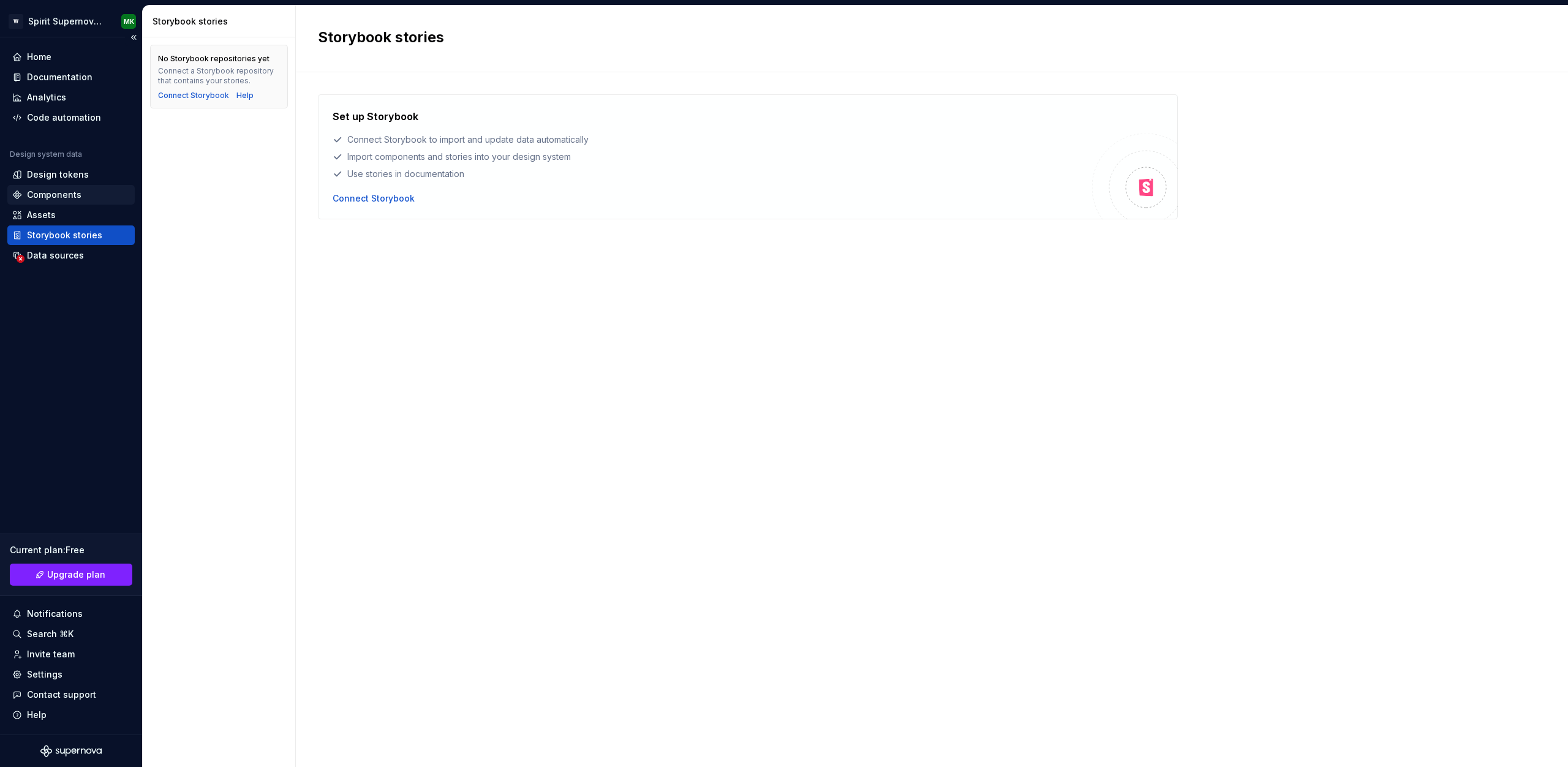
click at [61, 190] on div "Components" at bounding box center [54, 195] width 54 height 12
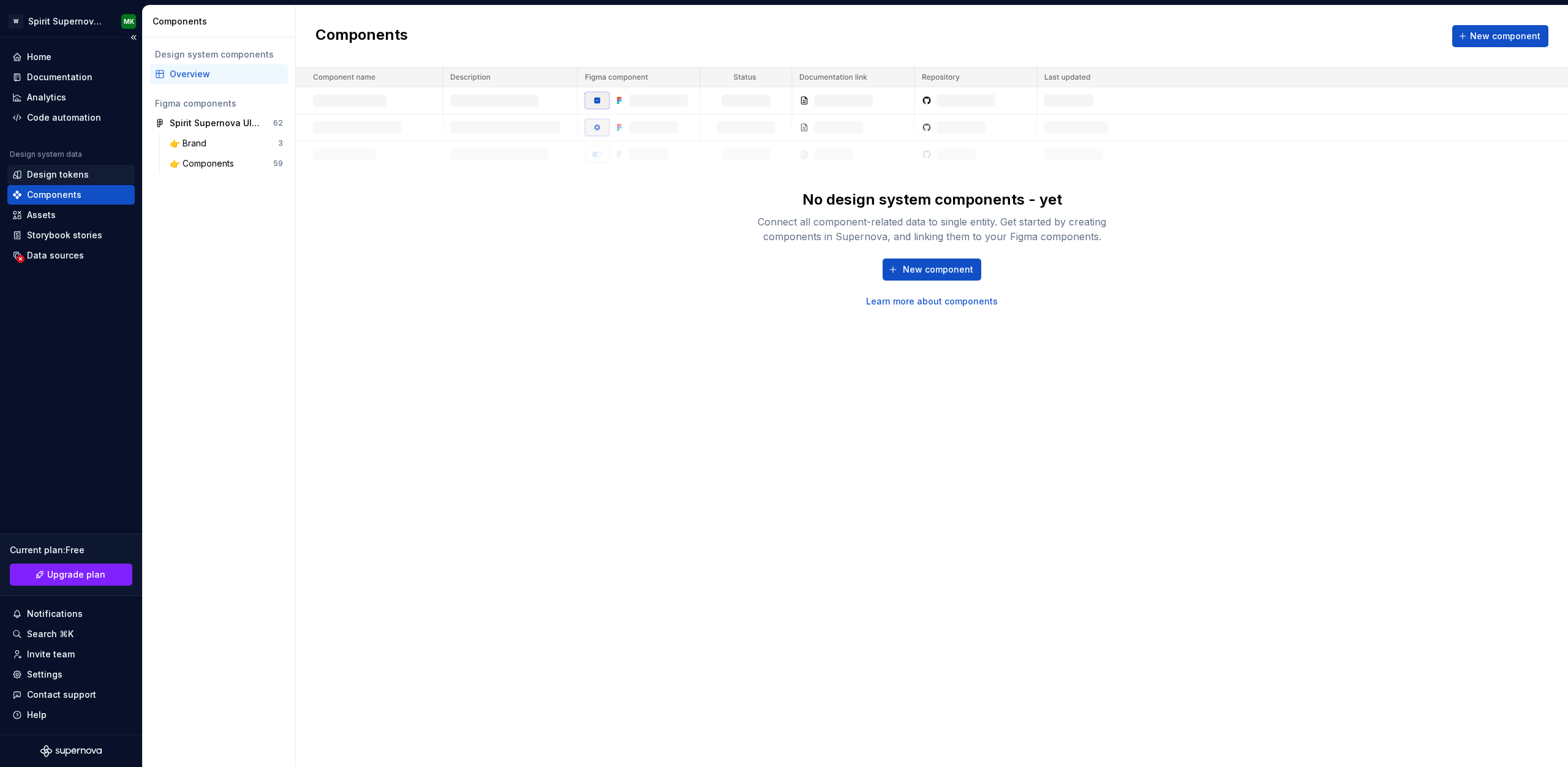
click at [65, 174] on div "Design tokens" at bounding box center [58, 174] width 62 height 12
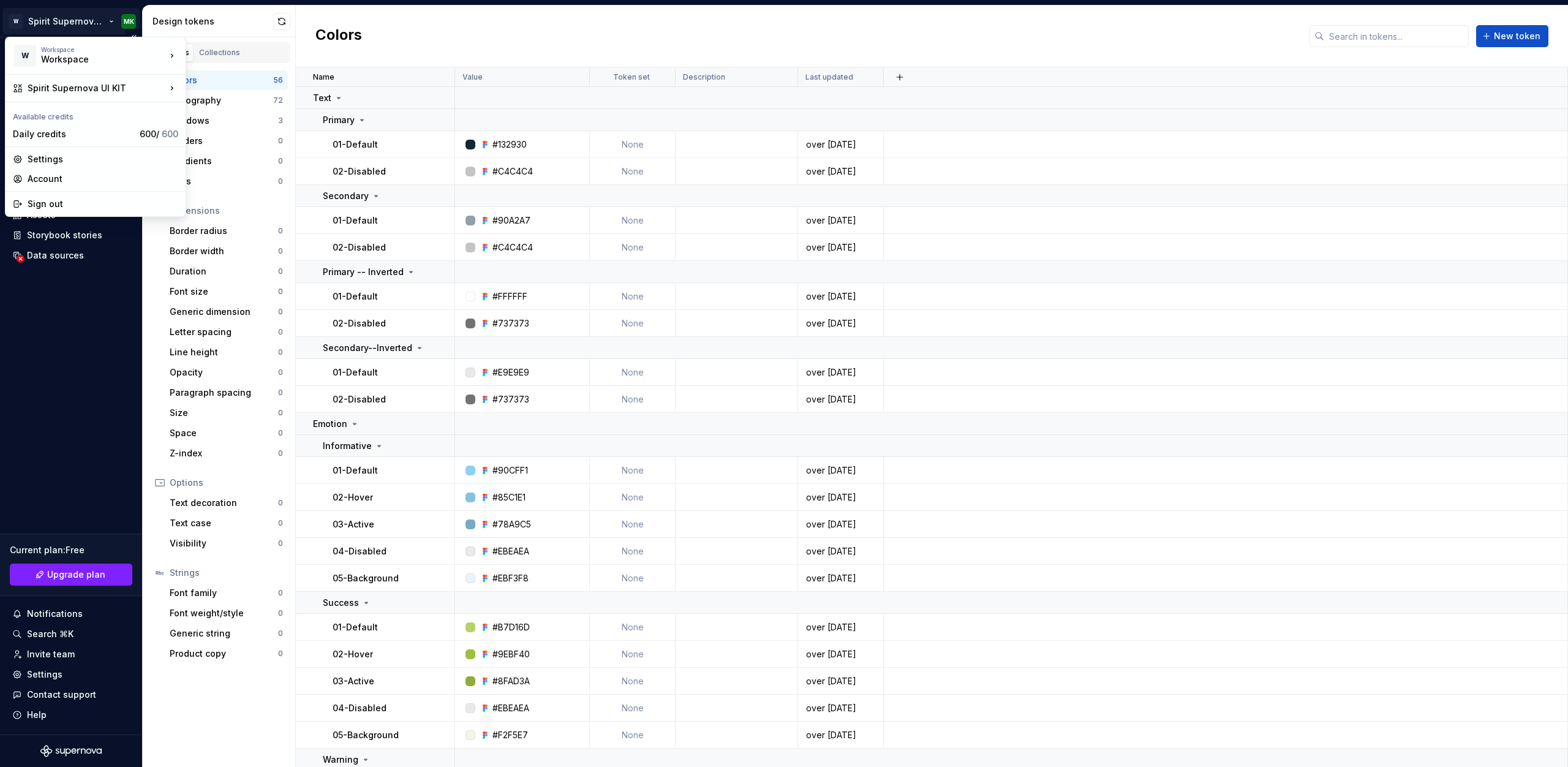
click at [105, 23] on html "W Spirit Supernova UI KIT MK Home Documentation Analytics Code automation Desig…" at bounding box center [784, 383] width 1568 height 767
click at [76, 133] on div "Daily credits" at bounding box center [74, 134] width 122 height 12
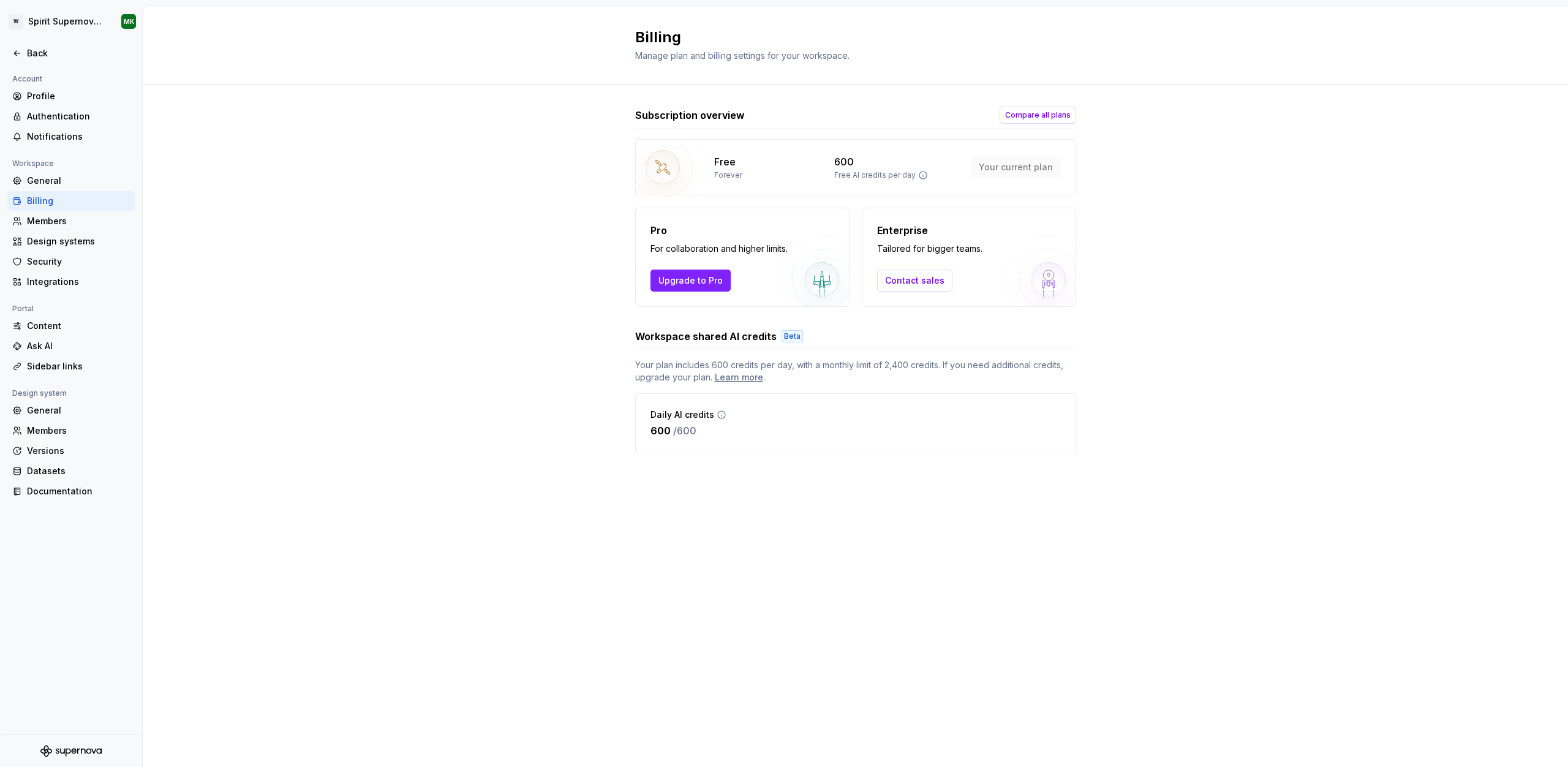
click at [460, 366] on div "Subscription overview Compare all plans Free Forever 600 Free AI credits per da…" at bounding box center [854, 292] width 1425 height 415
click at [48, 350] on div "Ask AI" at bounding box center [79, 346] width 103 height 12
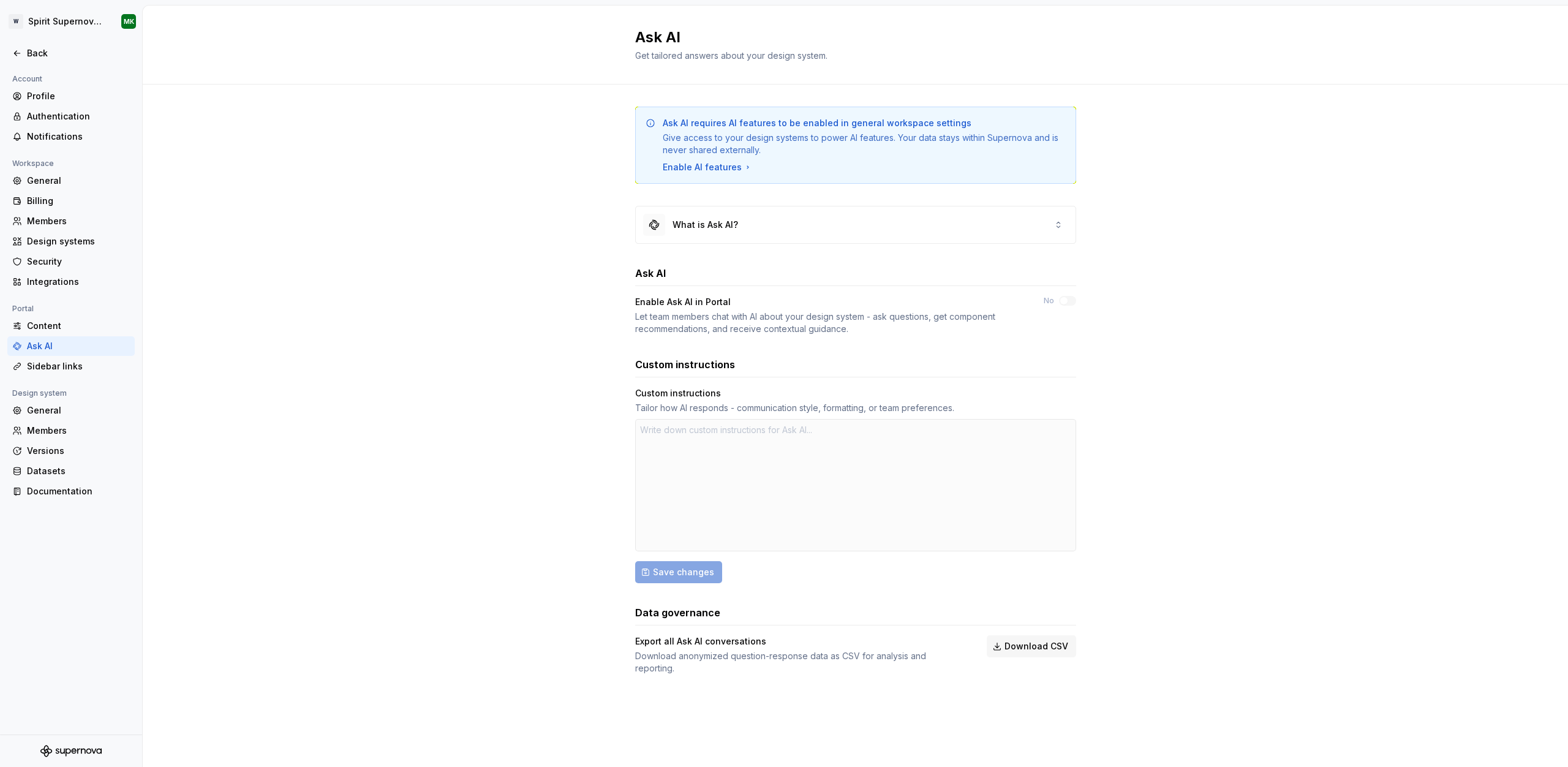
type textarea "*"
click at [716, 217] on div "What is Ask AI?" at bounding box center [690, 225] width 95 height 22
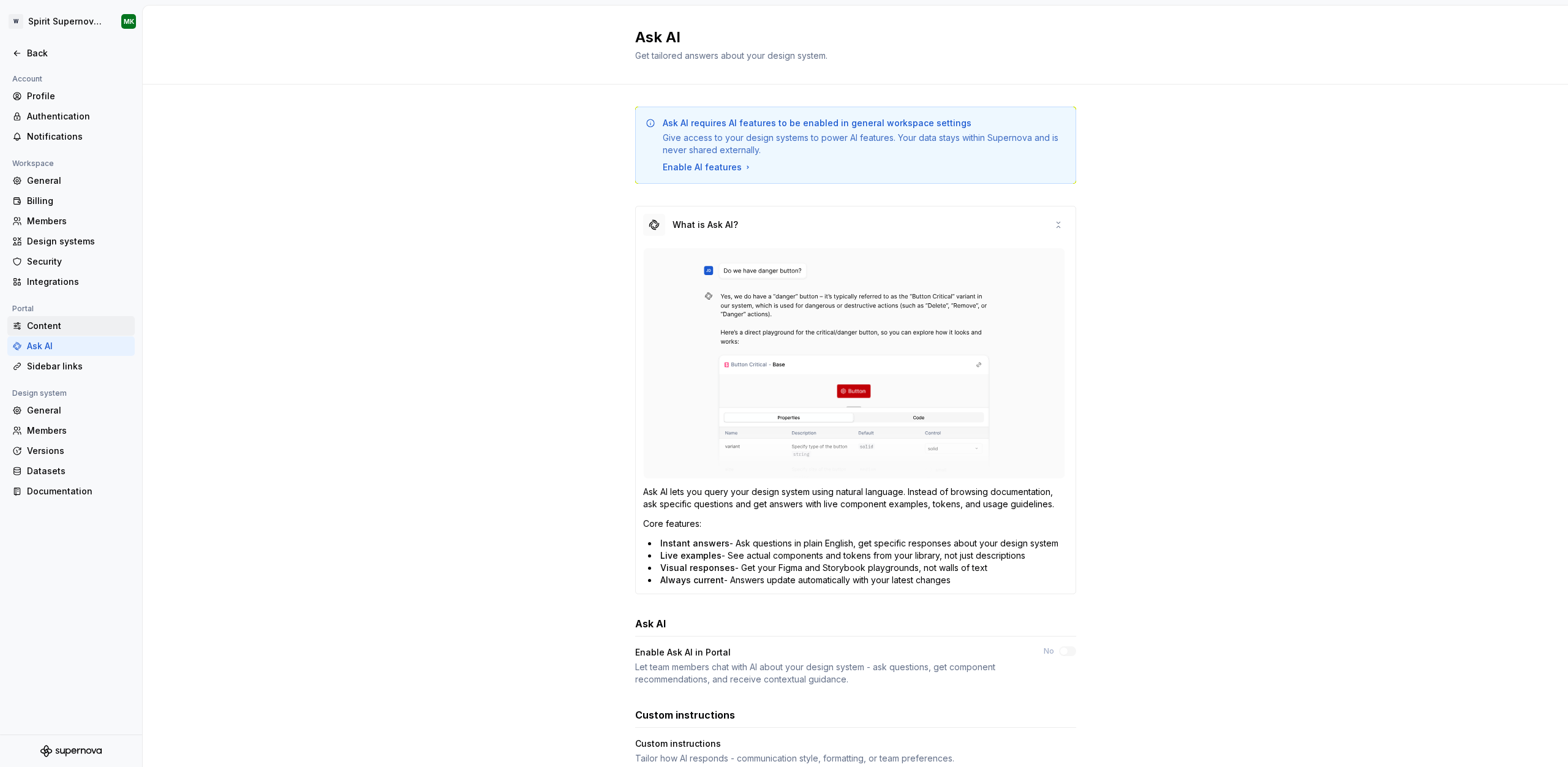
click at [52, 325] on div "Content" at bounding box center [79, 326] width 103 height 12
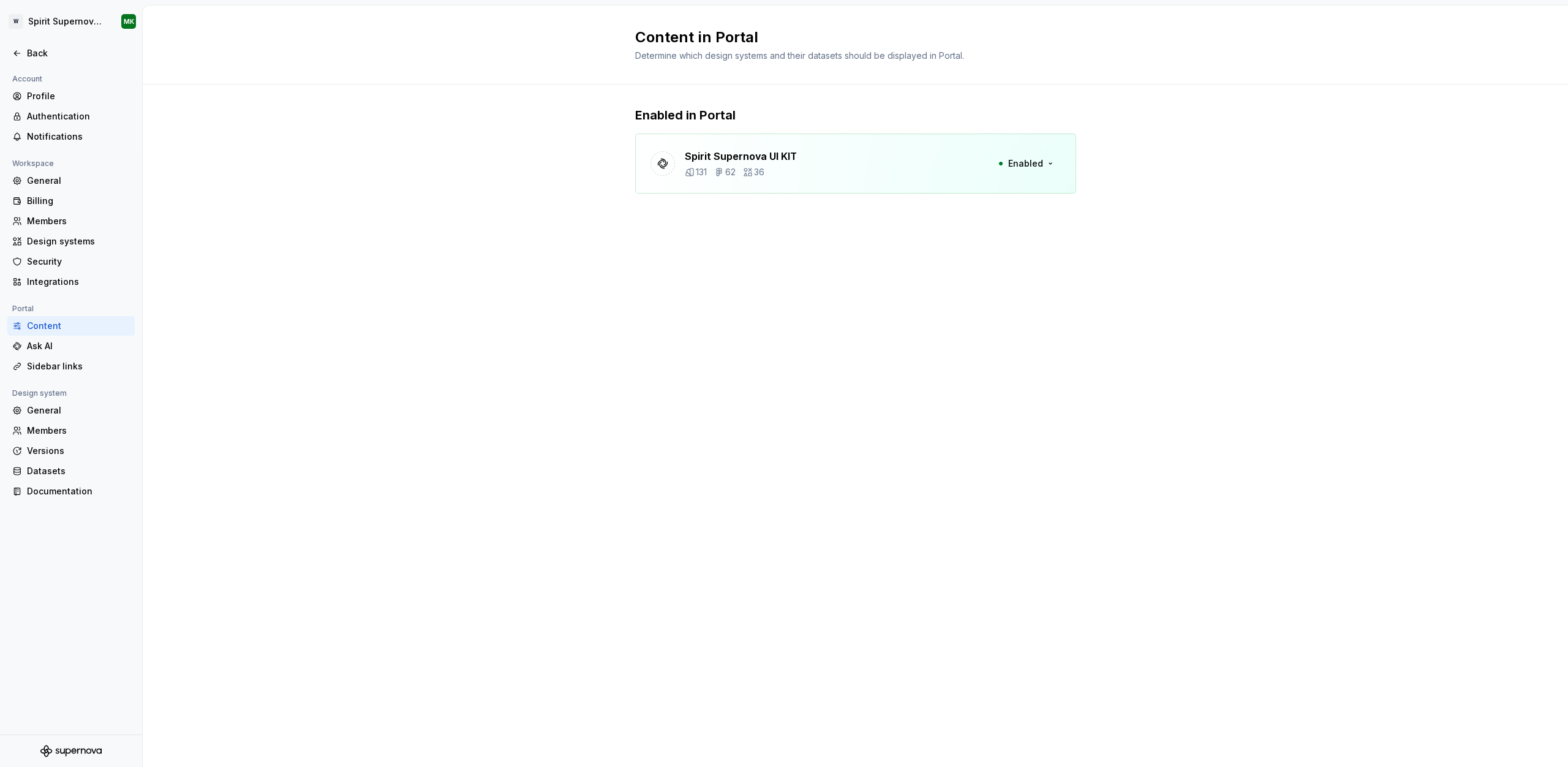
click at [705, 152] on p "Spirit Supernova UI KIT" at bounding box center [741, 156] width 112 height 15
click at [1033, 164] on span "Enabled" at bounding box center [1026, 163] width 35 height 12
click at [515, 310] on div "Content in Portal Determine which design systems and their datasets should be d…" at bounding box center [854, 386] width 1425 height 761
click at [51, 473] on div "Datasets" at bounding box center [79, 470] width 103 height 12
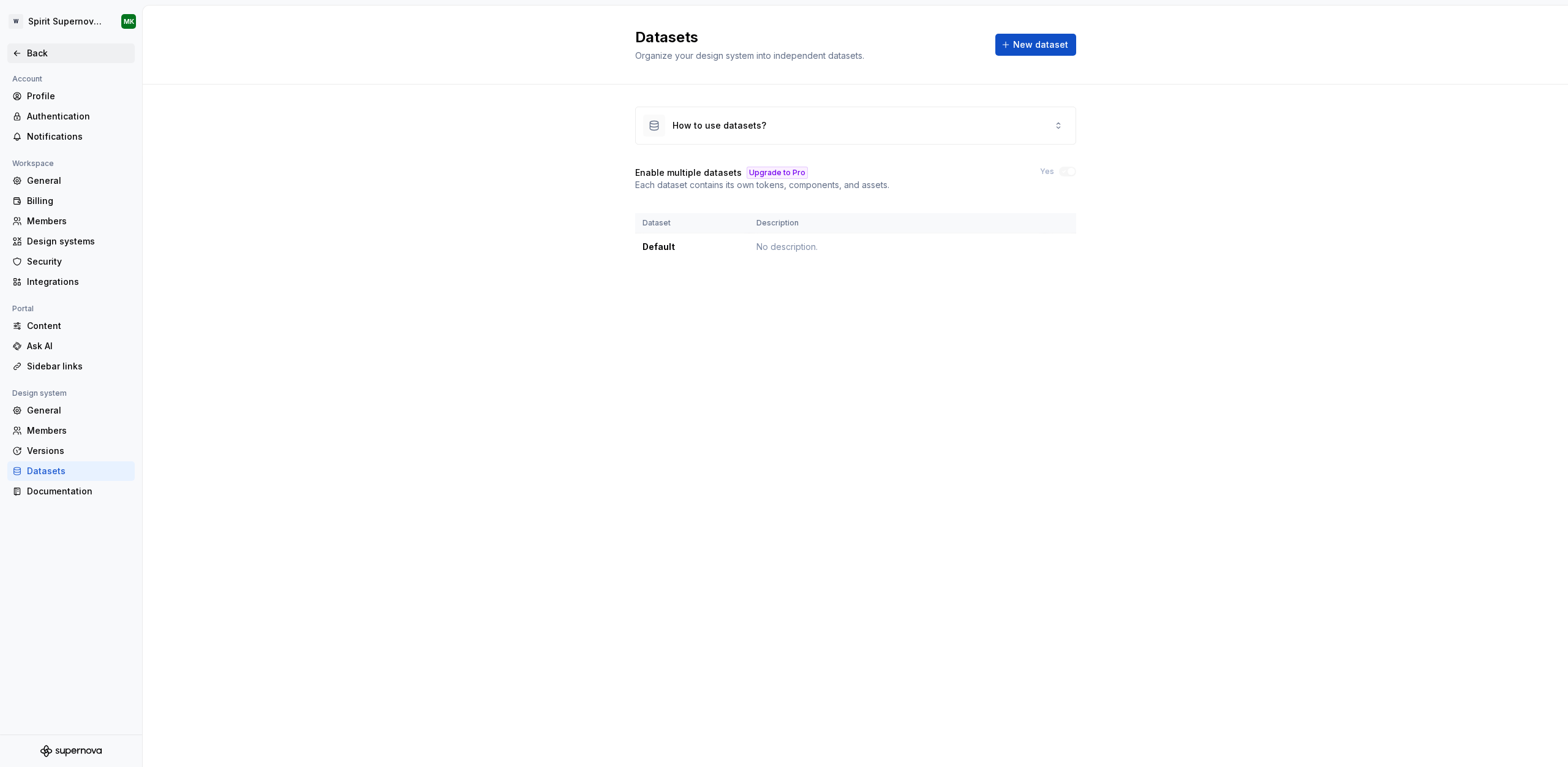
click at [35, 57] on div "Back" at bounding box center [79, 53] width 103 height 12
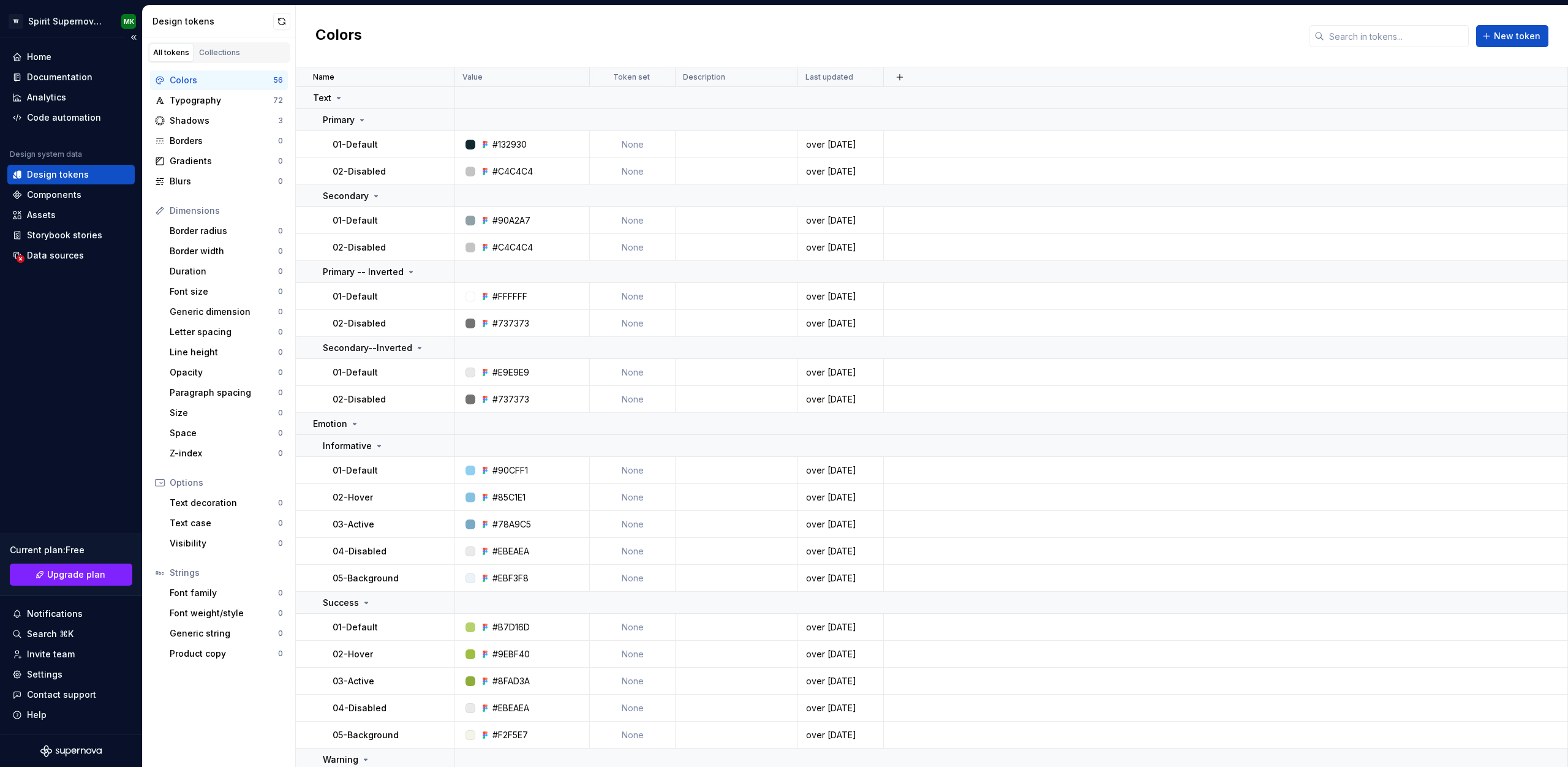
click at [90, 371] on div "Home Documentation Analytics Code automation Design system data Design tokens C…" at bounding box center [71, 385] width 142 height 697
click at [70, 258] on div "Data sources" at bounding box center [56, 255] width 57 height 12
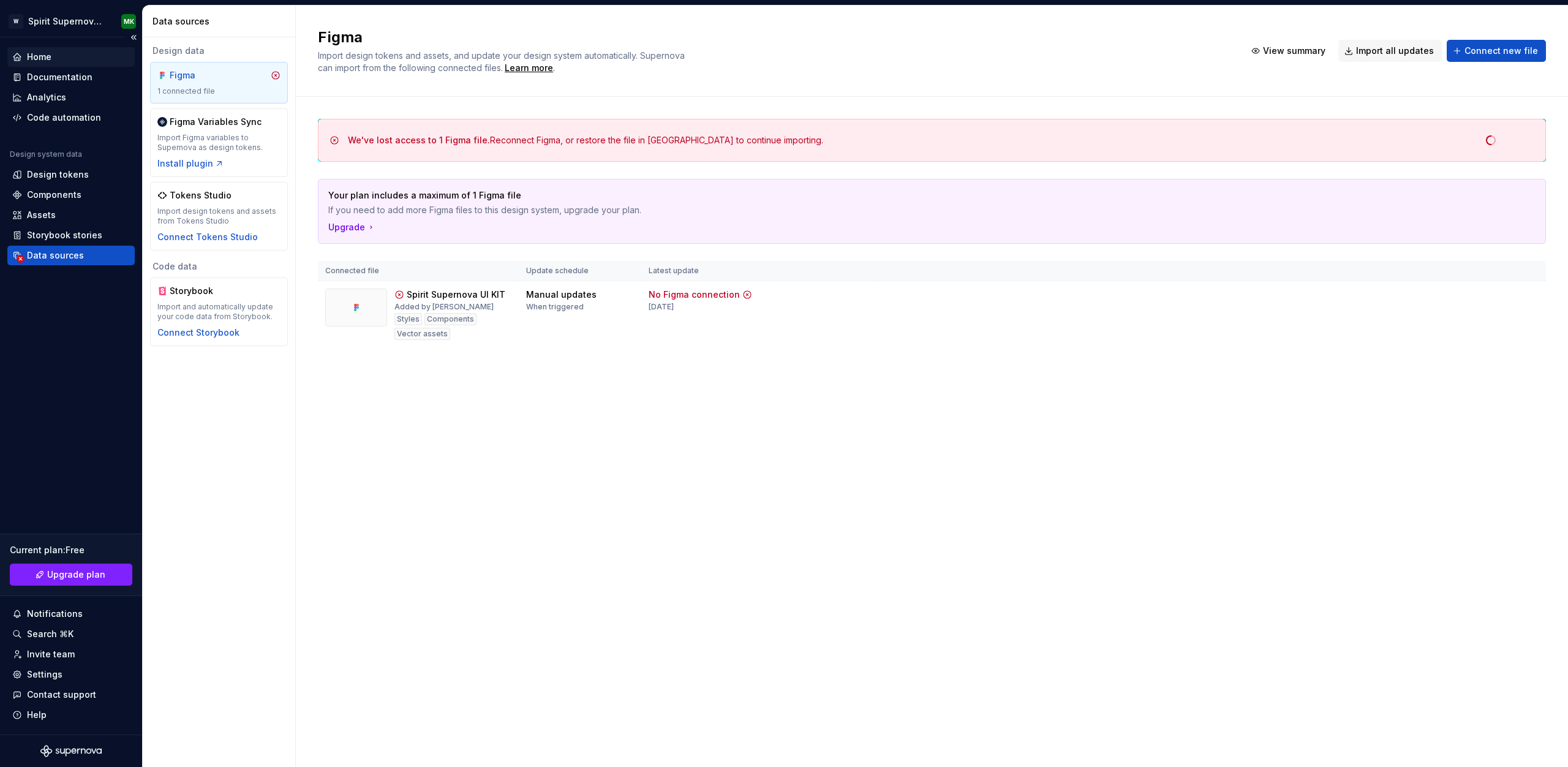
click at [40, 54] on div "Home" at bounding box center [39, 57] width 24 height 12
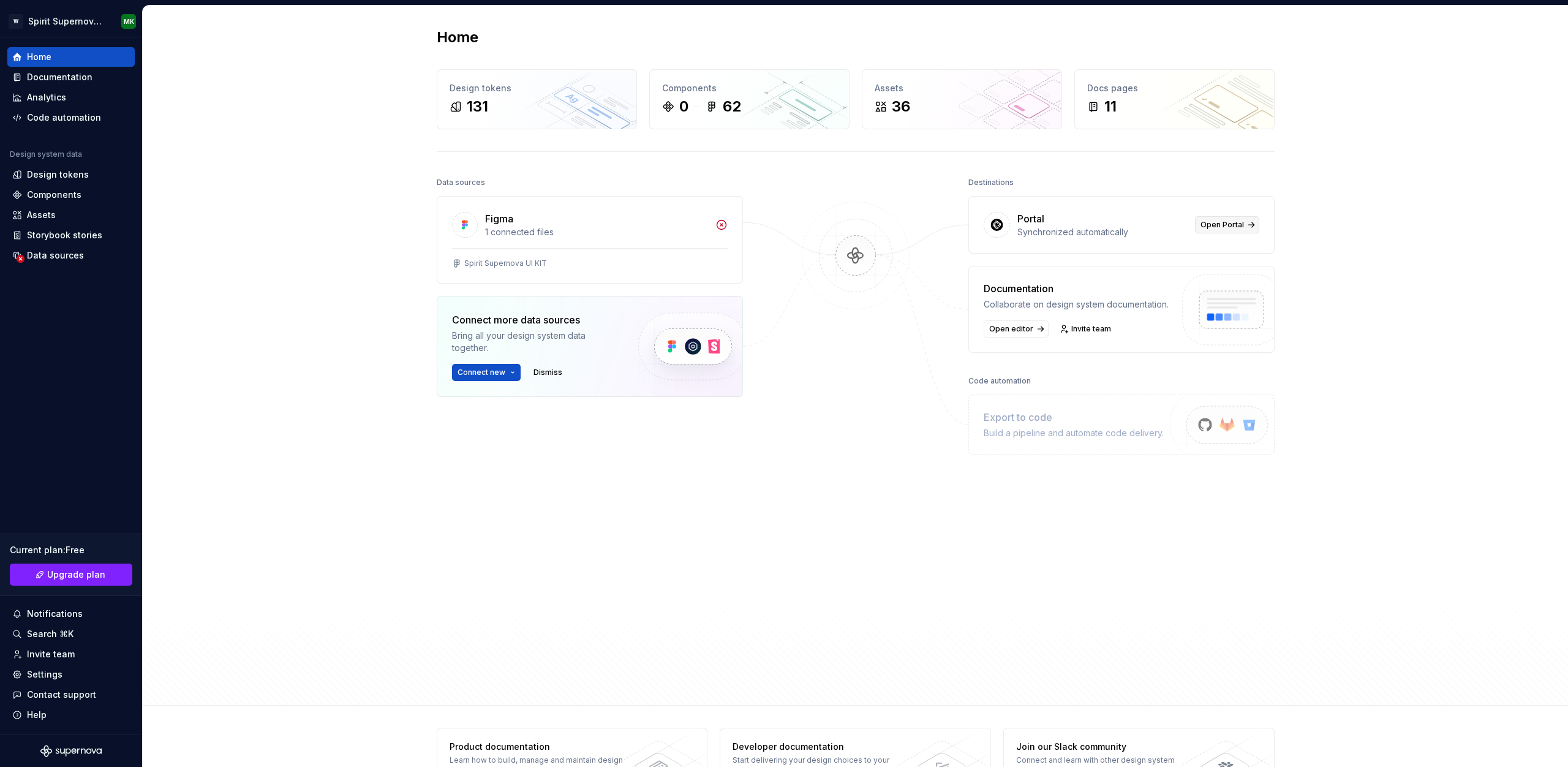
click at [1237, 224] on span "Open Portal" at bounding box center [1222, 225] width 43 height 10
